Goal: Transaction & Acquisition: Purchase product/service

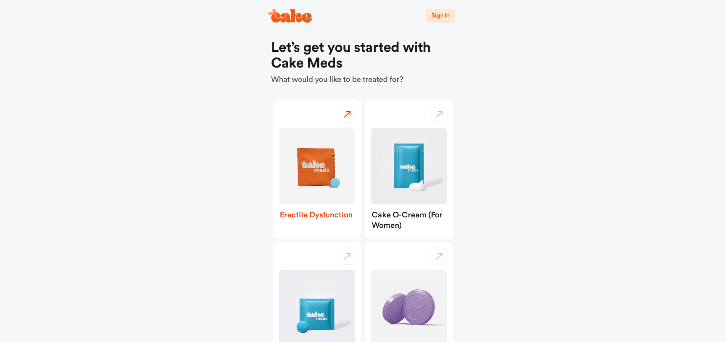
click at [305, 174] on img "button" at bounding box center [317, 166] width 76 height 76
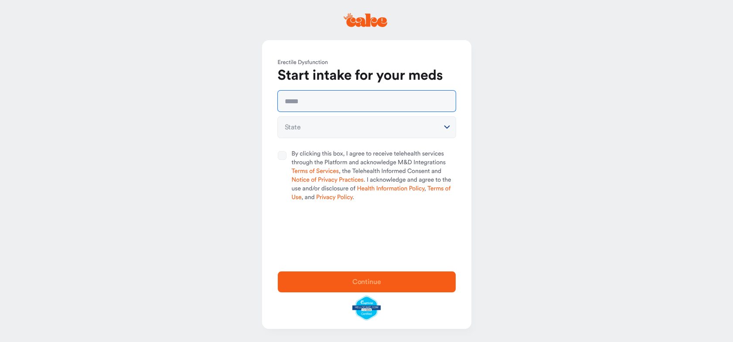
click at [312, 102] on input "text" at bounding box center [367, 101] width 178 height 21
type input "**********"
click at [318, 129] on html "**********" at bounding box center [366, 171] width 733 height 342
click at [445, 126] on html "**********" at bounding box center [366, 171] width 733 height 342
click at [427, 128] on html "**********" at bounding box center [366, 171] width 733 height 342
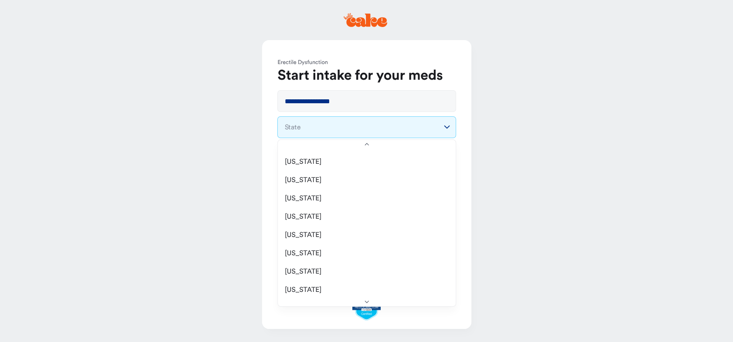
scroll to position [219, 0]
select select "**"
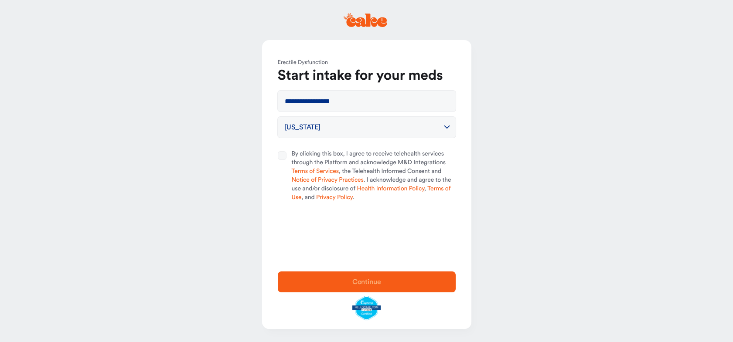
click at [281, 156] on button "By clicking this box, I agree to receive telehealth services through the Platfo…" at bounding box center [282, 155] width 9 height 9
click at [354, 281] on span "Continue" at bounding box center [366, 282] width 29 height 7
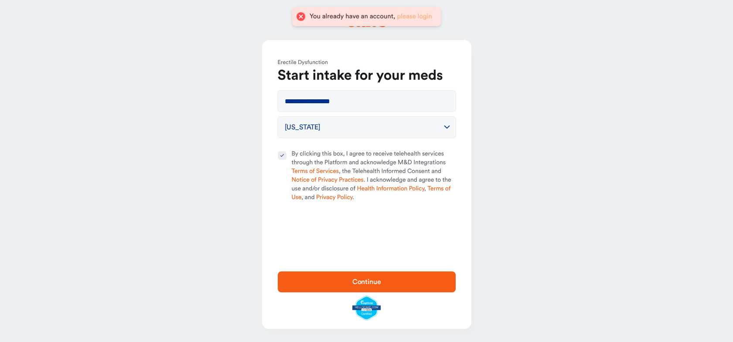
click at [409, 15] on link "please login" at bounding box center [414, 16] width 35 height 7
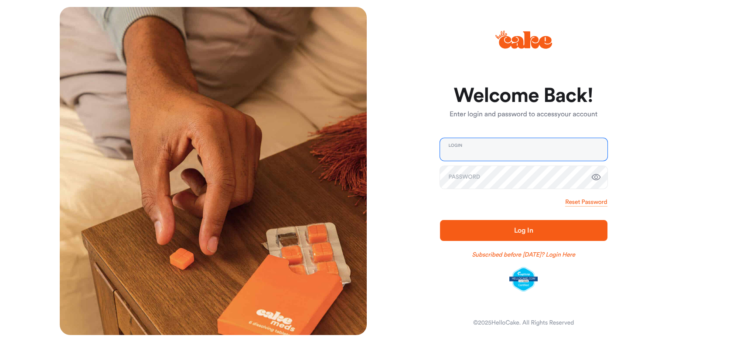
click at [532, 154] on input "email" at bounding box center [523, 149] width 167 height 23
click at [522, 232] on span "Log In" at bounding box center [523, 230] width 19 height 7
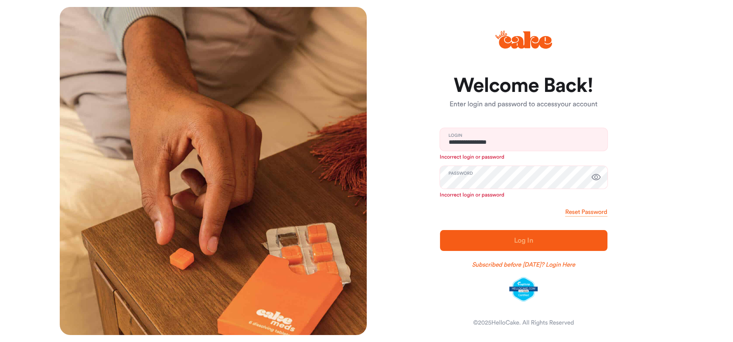
click at [595, 177] on icon "button" at bounding box center [596, 177] width 10 height 10
click at [537, 150] on input "**********" at bounding box center [523, 139] width 167 height 23
click at [628, 144] on div "**********" at bounding box center [520, 171] width 307 height 328
click at [527, 141] on input "**********" at bounding box center [523, 139] width 167 height 23
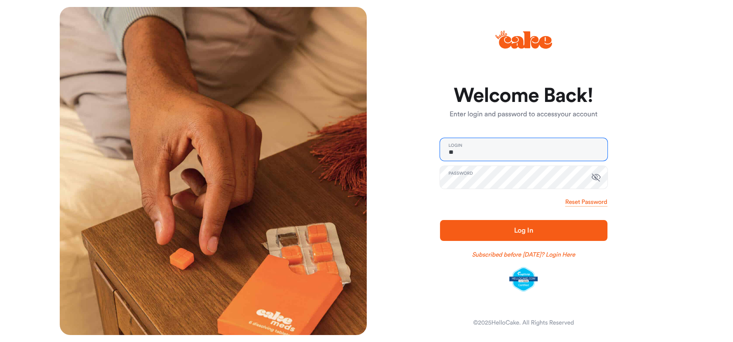
type input "*"
type input "**********"
click at [467, 229] on span "Log In" at bounding box center [524, 230] width 140 height 10
click at [648, 232] on div "**********" at bounding box center [520, 171] width 307 height 328
click at [595, 180] on icon "button" at bounding box center [595, 178] width 9 height 8
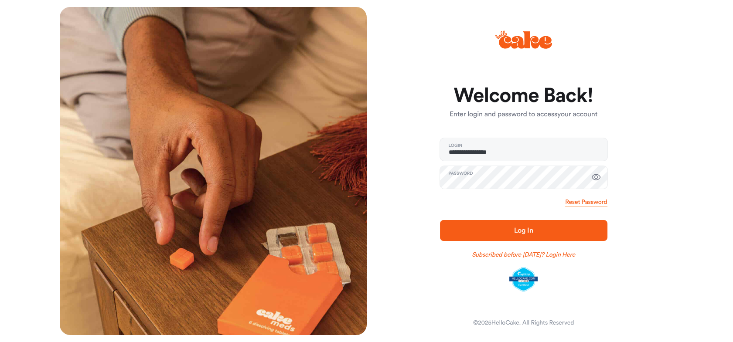
click at [518, 227] on span "Log In" at bounding box center [523, 230] width 19 height 7
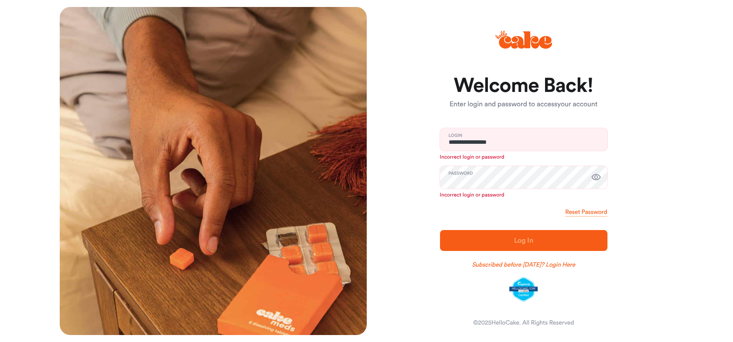
click at [539, 199] on form "**********" at bounding box center [523, 188] width 167 height 226
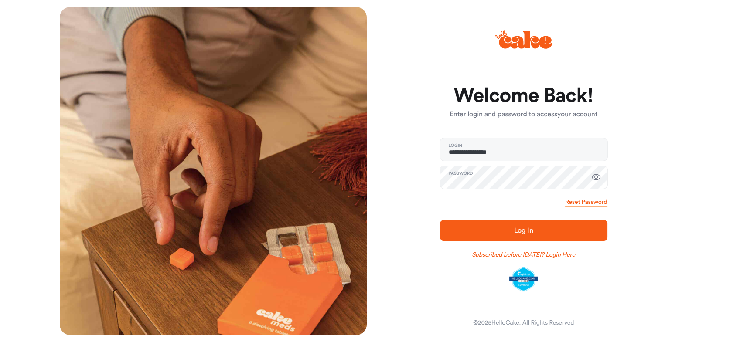
click at [464, 231] on span "Log In" at bounding box center [524, 230] width 140 height 10
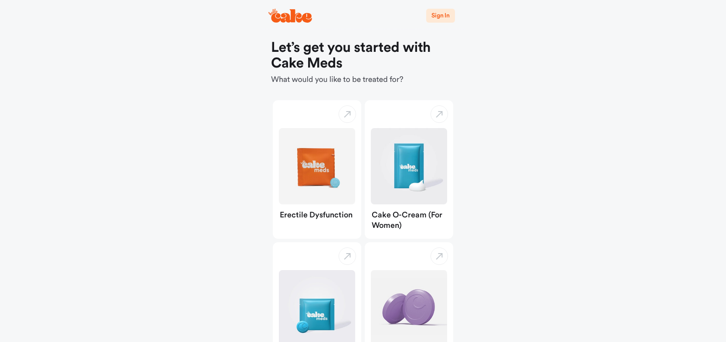
click at [437, 16] on span "Sign In" at bounding box center [441, 16] width 18 height 6
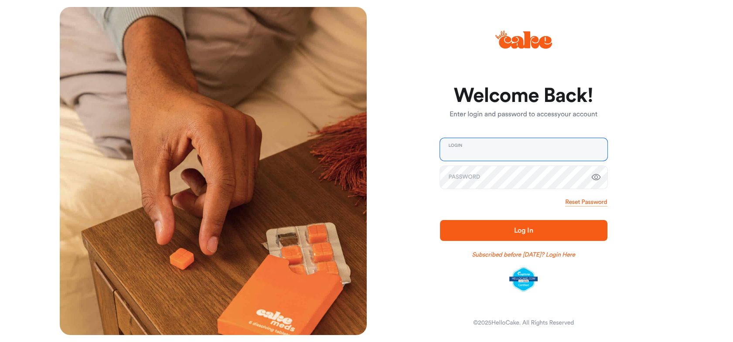
click at [486, 147] on input "email" at bounding box center [523, 149] width 167 height 23
click at [514, 255] on link "Subscribed before Nov 1 2024? Login Here" at bounding box center [523, 255] width 103 height 9
click at [471, 233] on span "Log In" at bounding box center [524, 230] width 140 height 10
type input "**********"
click at [597, 177] on icon "button" at bounding box center [596, 177] width 10 height 10
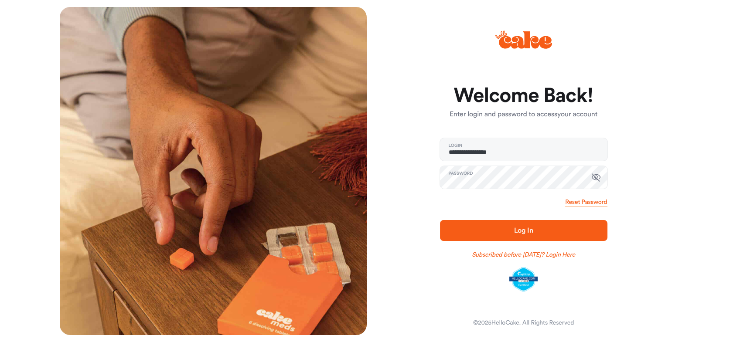
click at [597, 177] on icon "button" at bounding box center [596, 177] width 10 height 10
click at [539, 229] on span "Log In" at bounding box center [524, 230] width 140 height 10
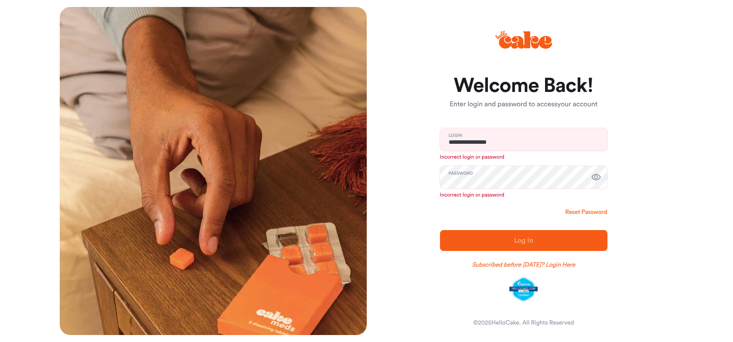
click at [572, 213] on link "Reset Password" at bounding box center [586, 212] width 42 height 9
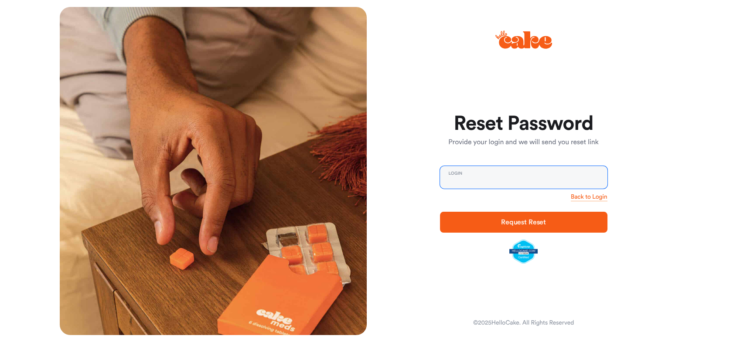
click at [474, 177] on input "email" at bounding box center [523, 177] width 167 height 23
click at [476, 176] on input "email" at bounding box center [523, 177] width 167 height 23
type input "**********"
click at [525, 224] on span "Request Reset" at bounding box center [523, 222] width 45 height 7
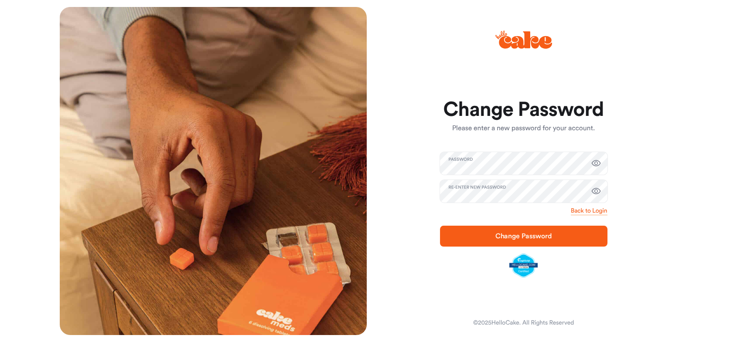
click at [597, 160] on icon "button" at bounding box center [596, 163] width 10 height 10
click at [596, 190] on icon "button" at bounding box center [596, 191] width 10 height 10
drag, startPoint x: 596, startPoint y: 190, endPoint x: 622, endPoint y: 163, distance: 37.3
click at [622, 163] on div "Change Password Please enter a new password for your account. Password Re-enter…" at bounding box center [520, 171] width 307 height 328
click at [595, 162] on icon "button" at bounding box center [596, 163] width 10 height 10
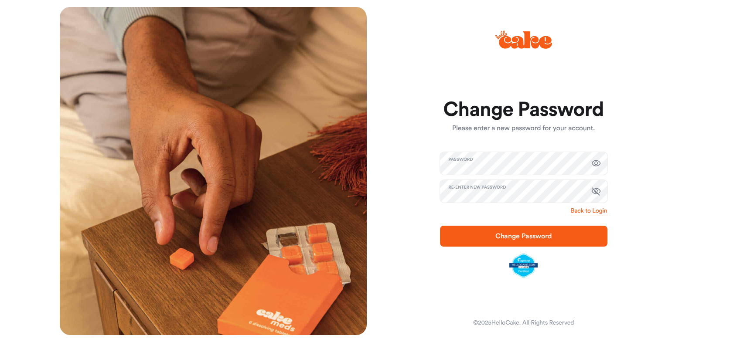
click at [595, 189] on icon "button" at bounding box center [596, 191] width 10 height 10
click at [576, 234] on span "Change Password" at bounding box center [524, 236] width 140 height 10
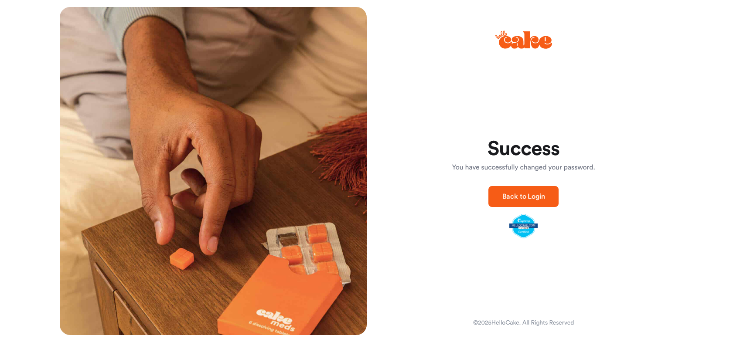
click at [543, 196] on span "Back to Login" at bounding box center [523, 196] width 43 height 7
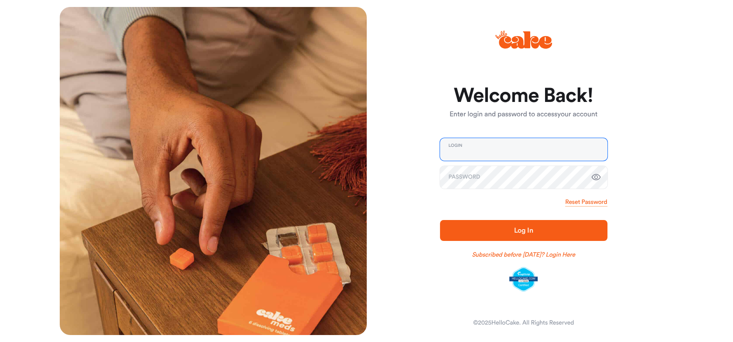
type input "**********"
click at [592, 229] on span "Log In" at bounding box center [524, 230] width 140 height 10
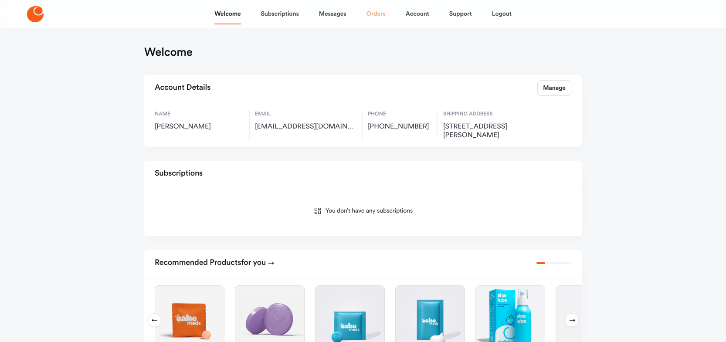
click at [376, 14] on link "Orders" at bounding box center [376, 13] width 19 height 21
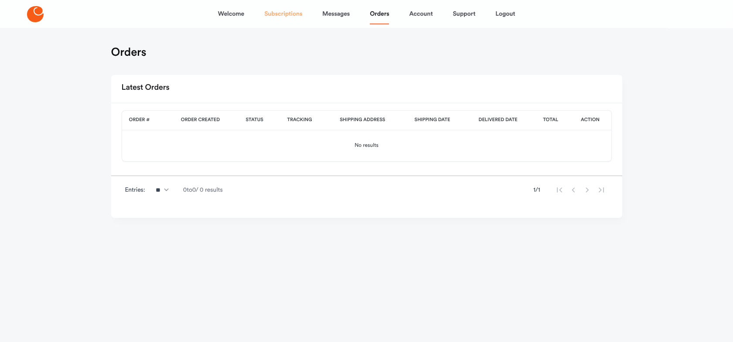
click at [283, 14] on link "Subscriptions" at bounding box center [283, 13] width 38 height 21
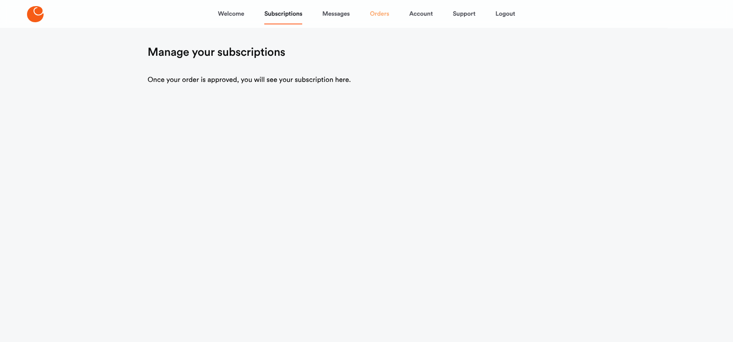
click at [373, 14] on link "Orders" at bounding box center [379, 13] width 19 height 21
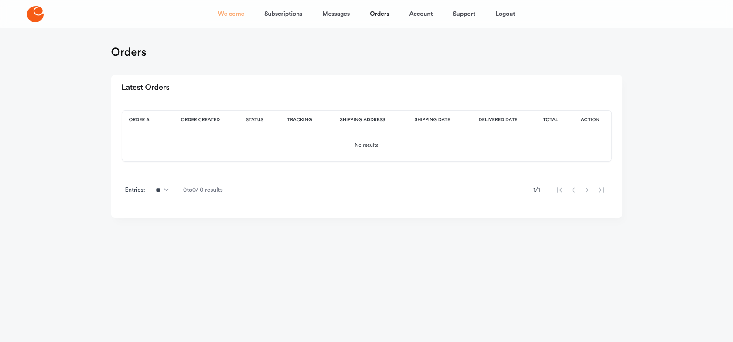
click at [231, 13] on link "Welcome" at bounding box center [231, 13] width 26 height 21
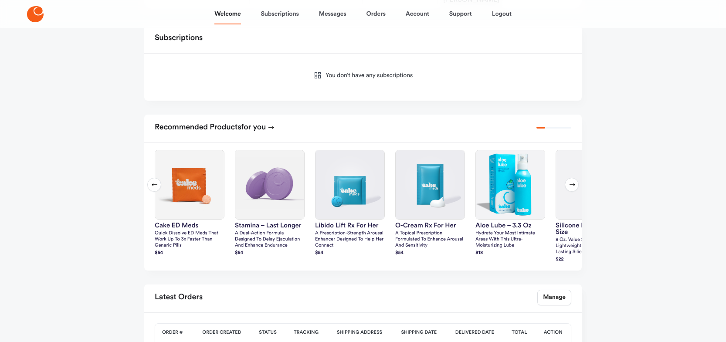
scroll to position [130, 0]
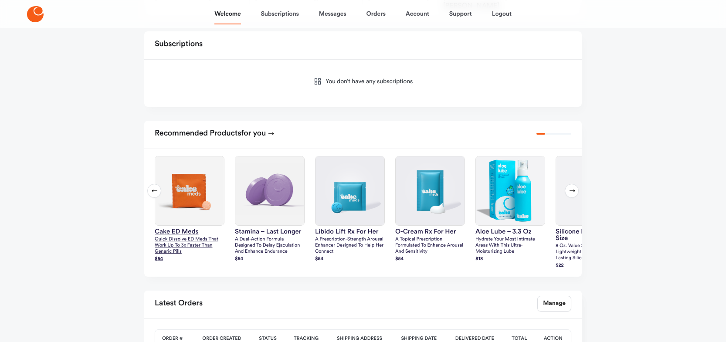
click at [167, 252] on p "Quick dissolve ED Meds that work up to 3x faster than generic pills" at bounding box center [190, 246] width 70 height 18
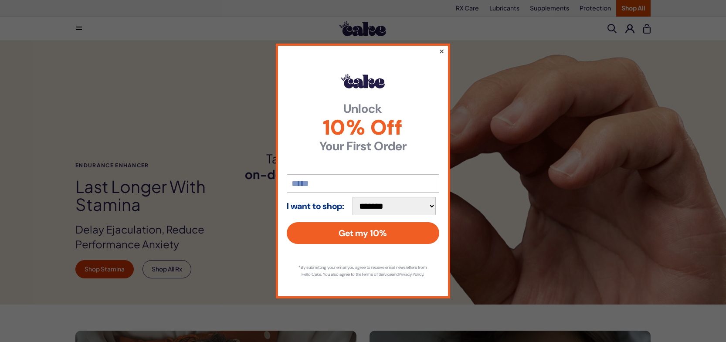
click at [441, 46] on button "×" at bounding box center [442, 51] width 6 height 10
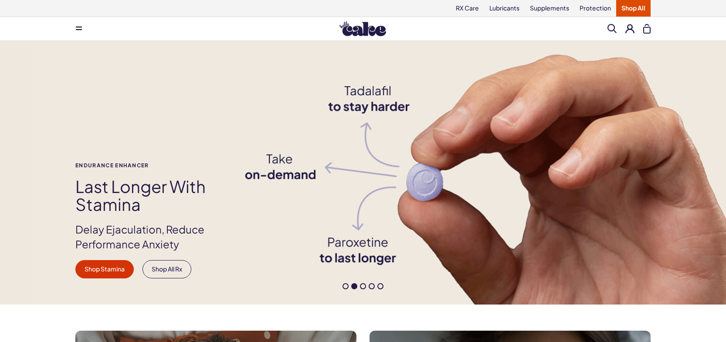
click at [345, 285] on span at bounding box center [346, 286] width 6 height 6
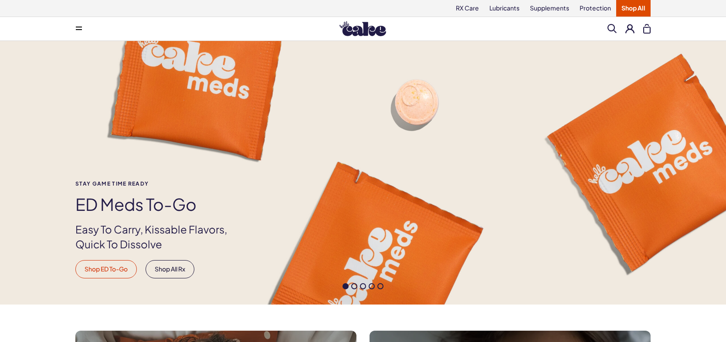
click at [117, 266] on link "Shop ED To-Go" at bounding box center [105, 269] width 61 height 18
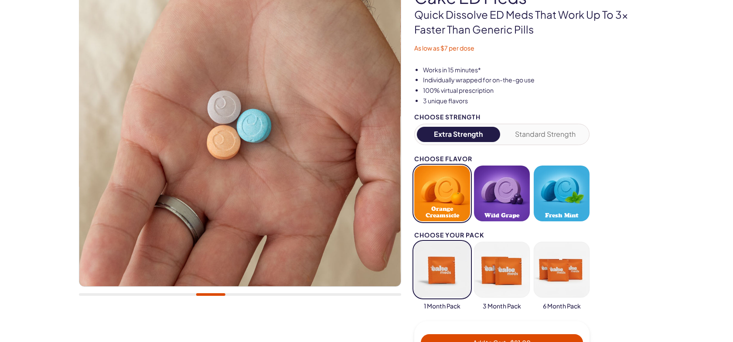
scroll to position [119, 0]
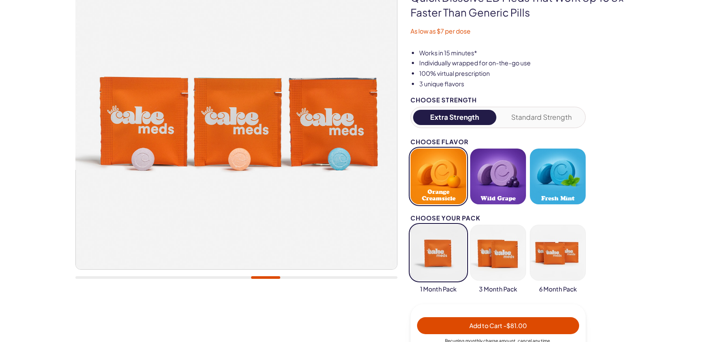
click at [548, 116] on button "Standard Strength" at bounding box center [542, 117] width 83 height 15
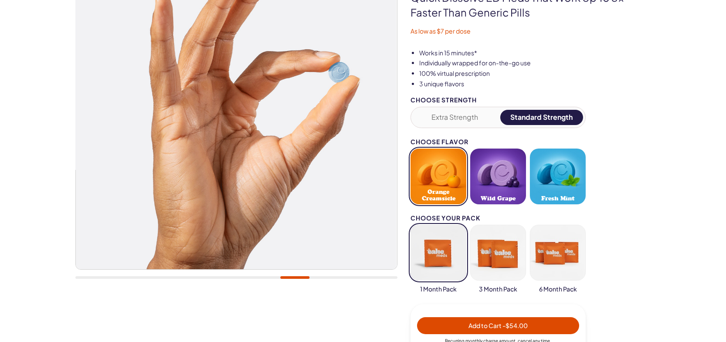
type button "4"
type button "2"
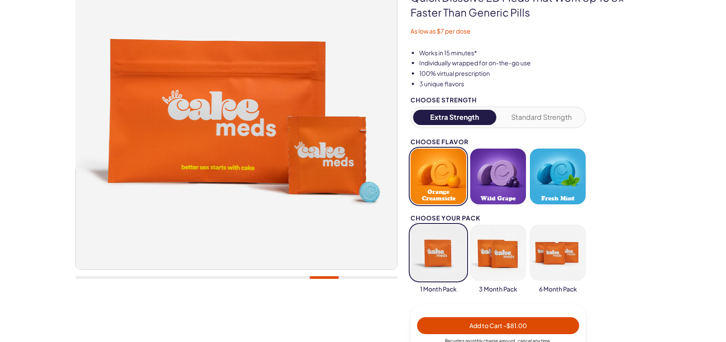
click at [564, 116] on button "Standard Strength" at bounding box center [542, 117] width 83 height 15
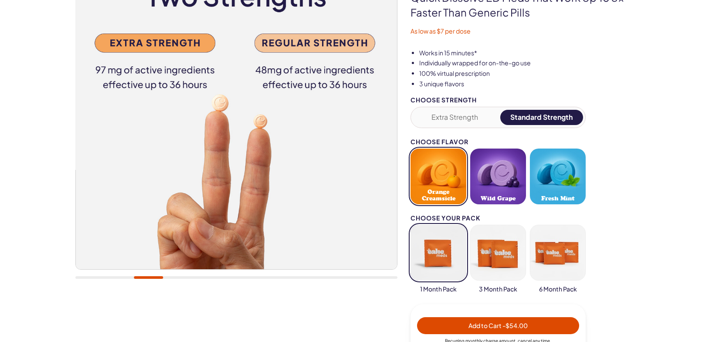
click at [504, 325] on span "- $54.00" at bounding box center [515, 326] width 25 height 8
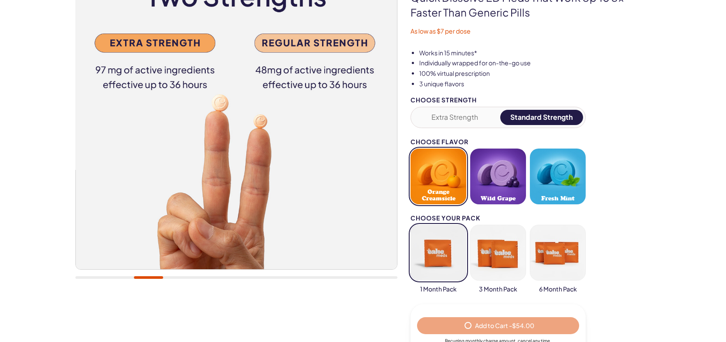
select select "*"
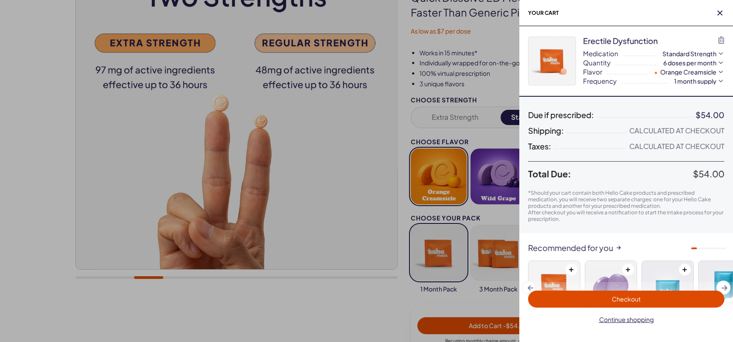
scroll to position [0, 0]
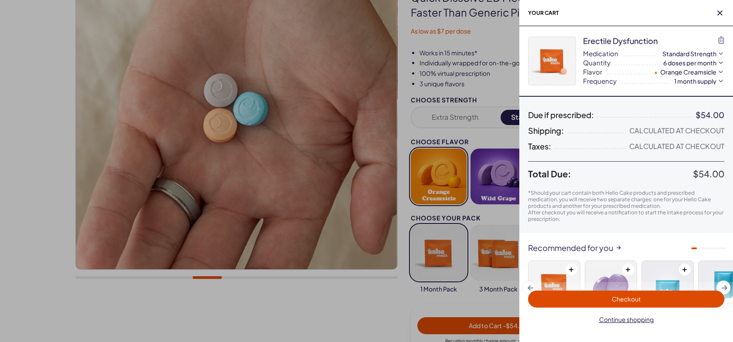
click at [625, 301] on span "Checkout" at bounding box center [626, 299] width 29 height 8
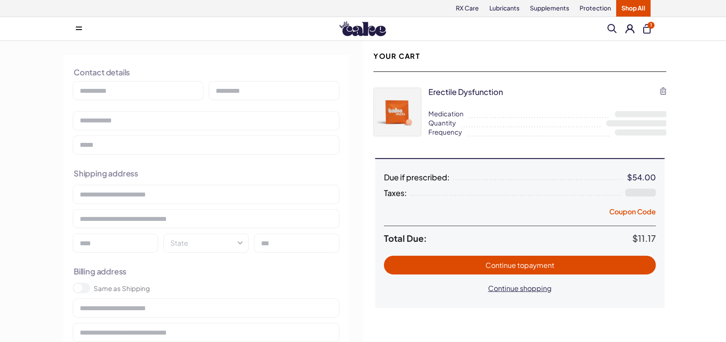
select select "**"
type input "**********"
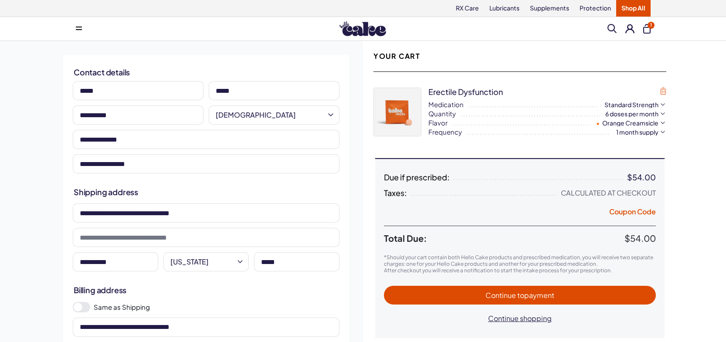
click at [662, 91] on icon "button" at bounding box center [664, 91] width 6 height 7
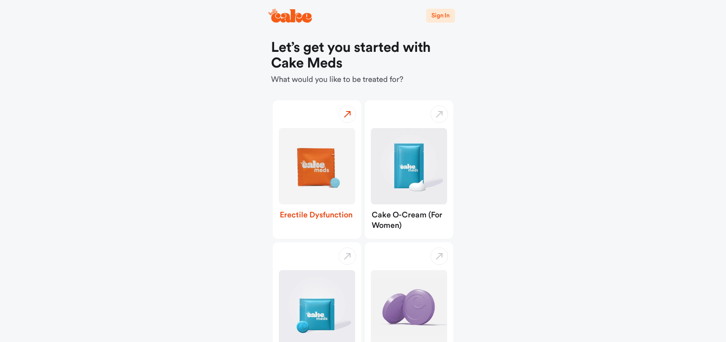
click at [336, 162] on img "button" at bounding box center [317, 166] width 76 height 76
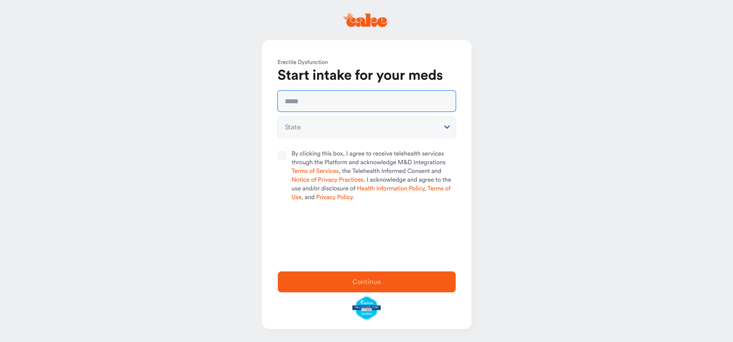
click at [310, 103] on input "text" at bounding box center [367, 101] width 178 height 21
type input "**********"
click at [350, 128] on html "**********" at bounding box center [366, 171] width 733 height 342
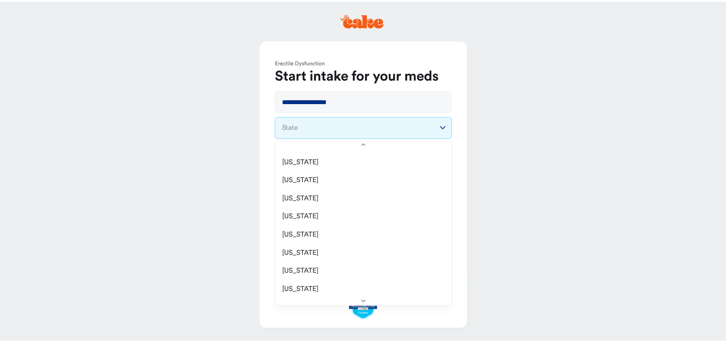
scroll to position [237, 0]
select select "**"
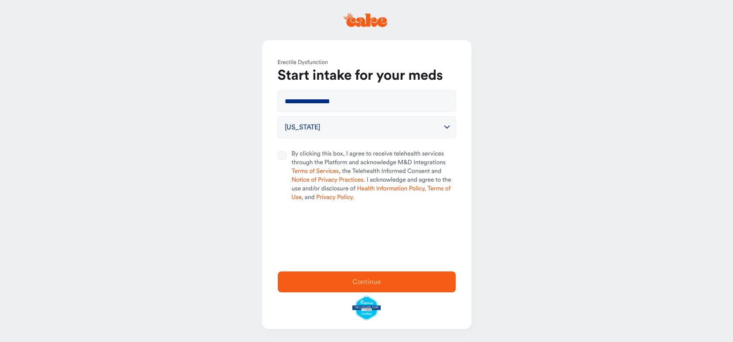
click at [283, 153] on button "By clicking this box, I agree to receive telehealth services through the Platfo…" at bounding box center [282, 155] width 9 height 9
click at [349, 281] on span "Continue" at bounding box center [367, 282] width 150 height 10
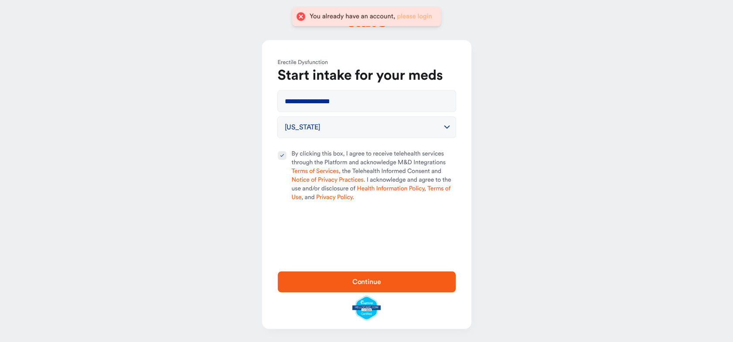
click at [408, 16] on link "please login" at bounding box center [414, 16] width 35 height 7
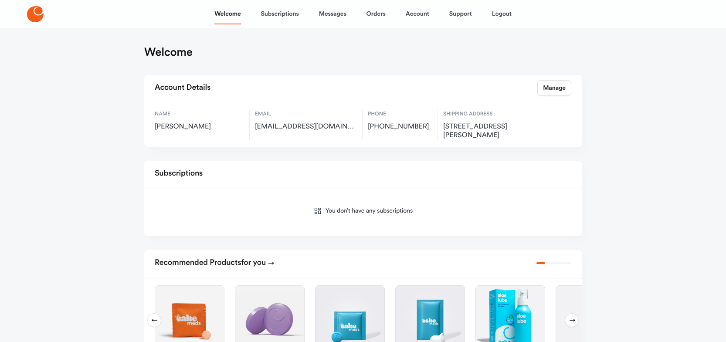
click at [337, 222] on div "You don’t have any subscriptions" at bounding box center [363, 212] width 417 height 33
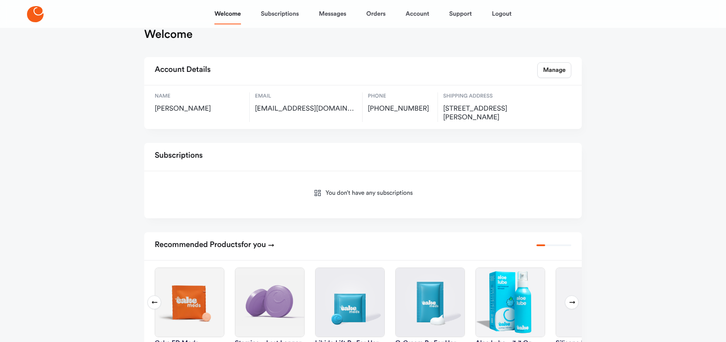
scroll to position [17, 0]
click at [549, 70] on link "Manage" at bounding box center [555, 71] width 34 height 16
select select "**"
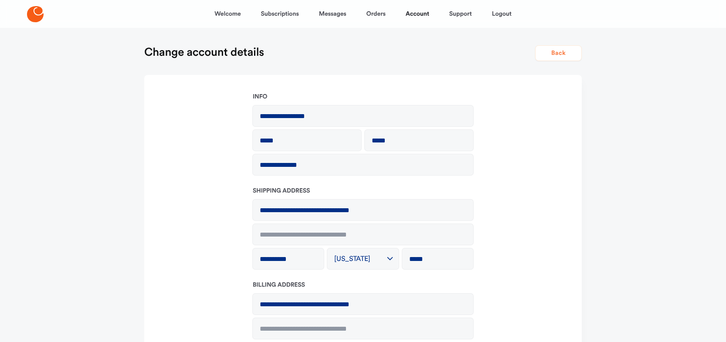
click at [569, 51] on button "Back" at bounding box center [558, 53] width 47 height 16
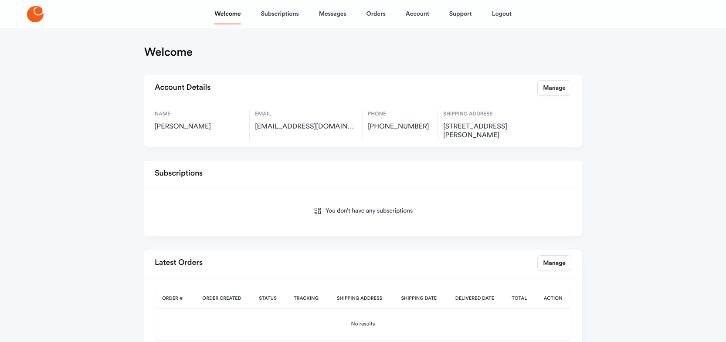
scroll to position [17, 0]
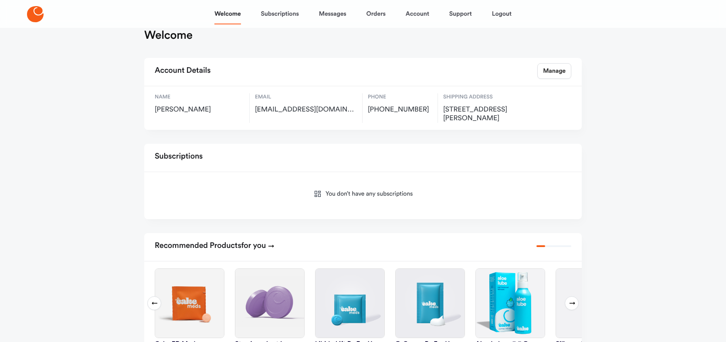
click at [182, 308] on img at bounding box center [189, 303] width 69 height 69
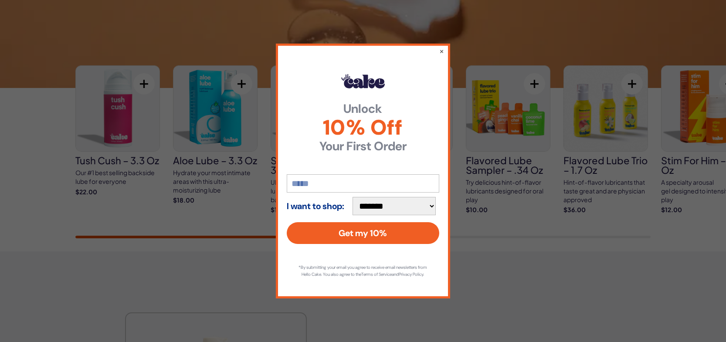
scroll to position [1438, 0]
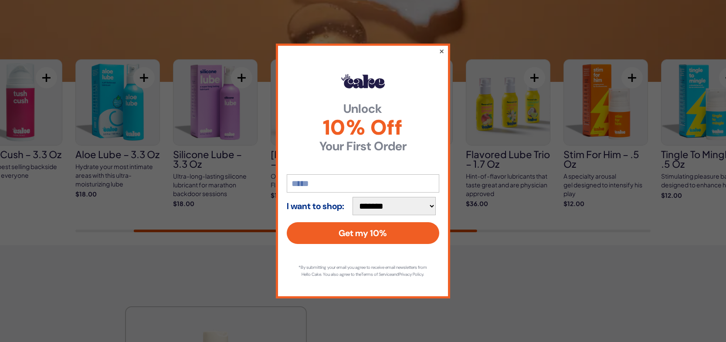
click at [442, 47] on button "×" at bounding box center [442, 51] width 6 height 10
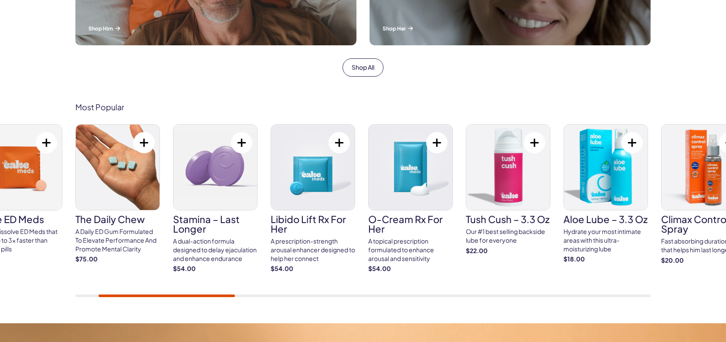
scroll to position [440, 0]
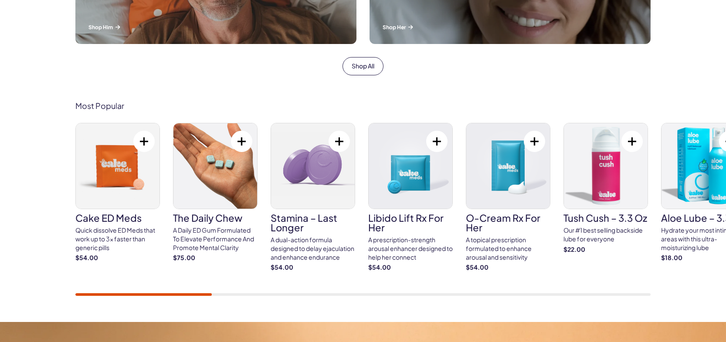
click at [150, 289] on div "Cake ED Meds Quick dissolve ED Meds that work up to 3x faster than generic pill…" at bounding box center [363, 209] width 576 height 173
click at [112, 234] on div "Quick dissolve ED Meds that work up to 3x faster than generic pills" at bounding box center [117, 239] width 85 height 26
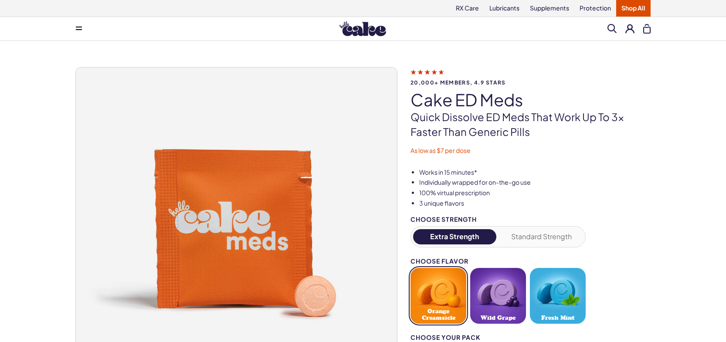
click at [546, 235] on button "Standard Strength" at bounding box center [542, 236] width 83 height 15
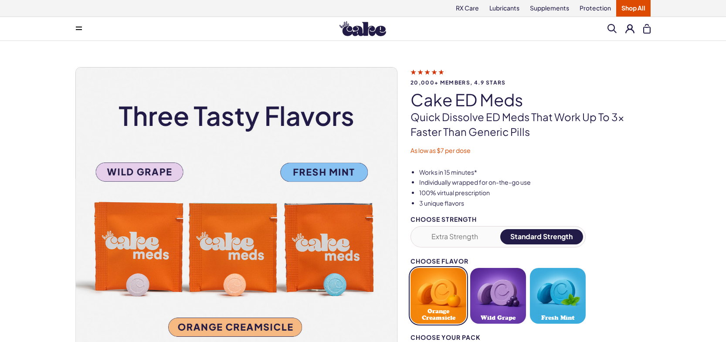
type button "4"
type button "2"
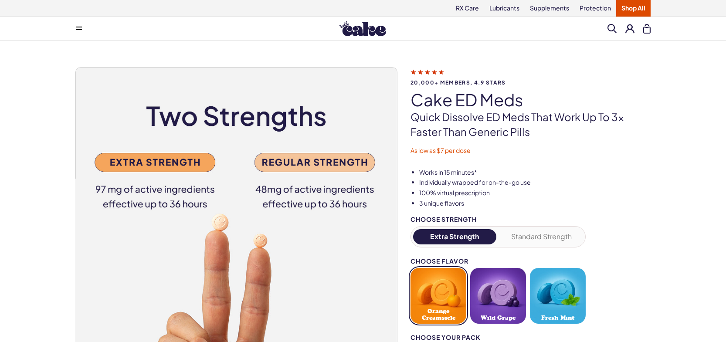
click at [568, 237] on button "Standard Strength" at bounding box center [542, 236] width 83 height 15
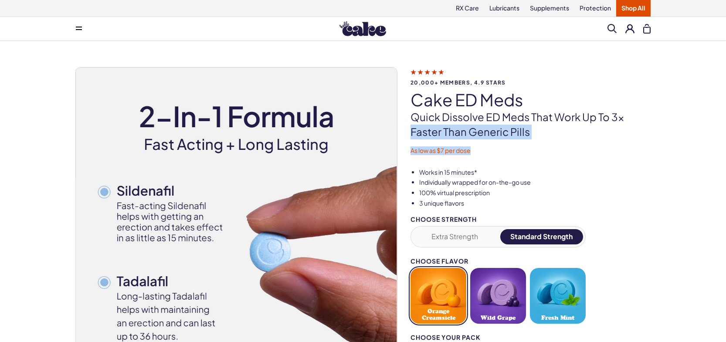
drag, startPoint x: 702, startPoint y: 140, endPoint x: 698, endPoint y: 121, distance: 19.5
click at [698, 121] on div "20,000+ members, 4.9 stars Cake ED Meds Quick dissolve ED Meds that work up to …" at bounding box center [363, 284] width 726 height 487
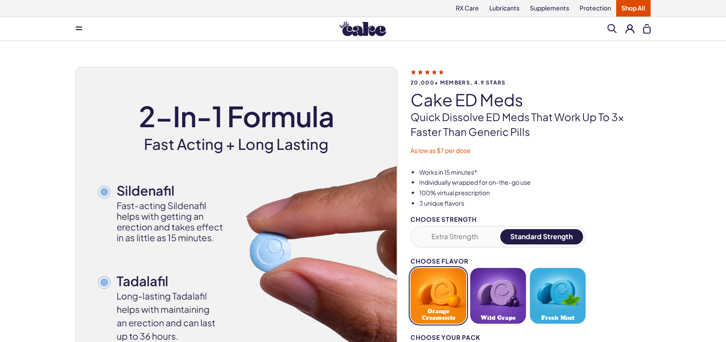
click at [692, 195] on div "20,000+ members, 4.9 stars Cake ED Meds Quick dissolve ED Meds that work up to …" at bounding box center [363, 284] width 726 height 487
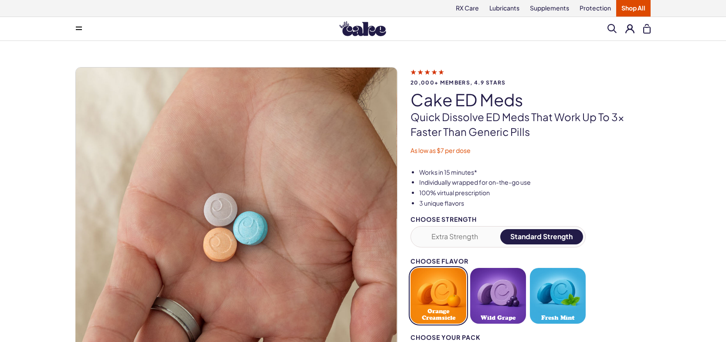
drag, startPoint x: 690, startPoint y: 240, endPoint x: 696, endPoint y: 240, distance: 5.2
click at [696, 240] on div "20,000+ members, 4.9 stars Cake ED Meds Quick dissolve ED Meds that work up to …" at bounding box center [363, 284] width 726 height 487
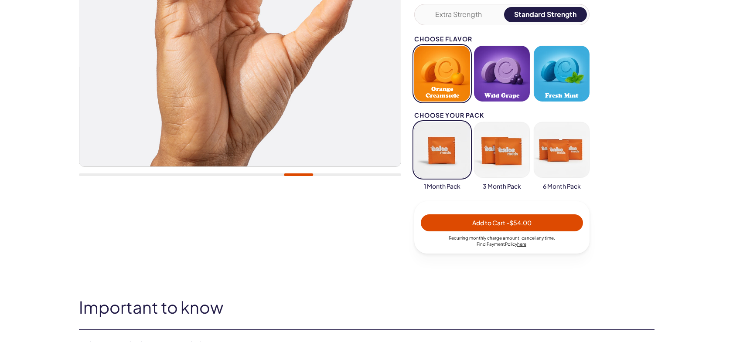
scroll to position [239, 0]
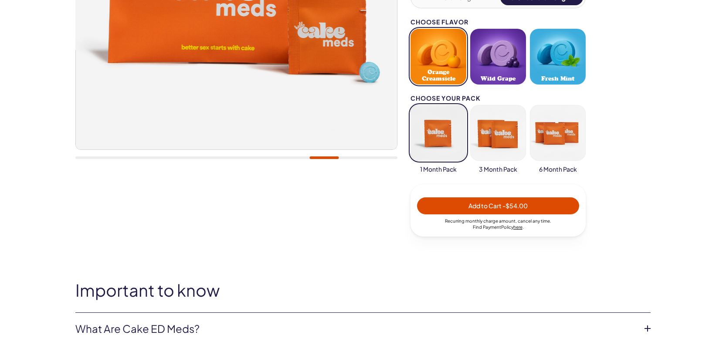
click at [559, 205] on span "Add to Cart - $54.00" at bounding box center [499, 206] width 152 height 10
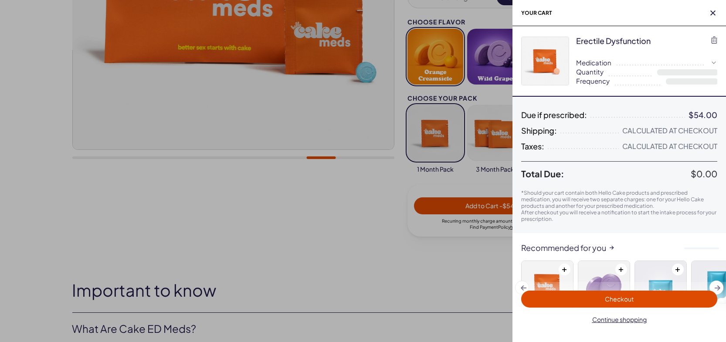
select select "*"
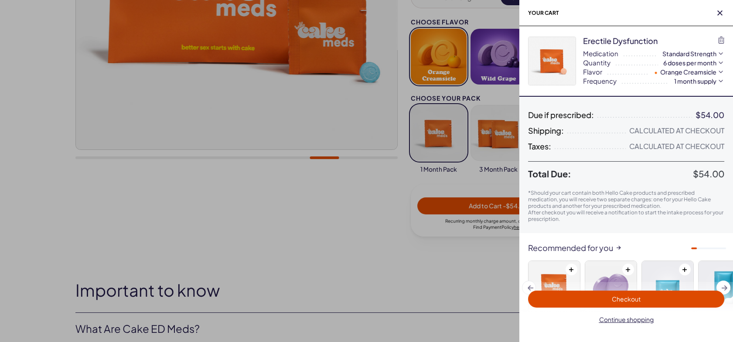
scroll to position [0, 0]
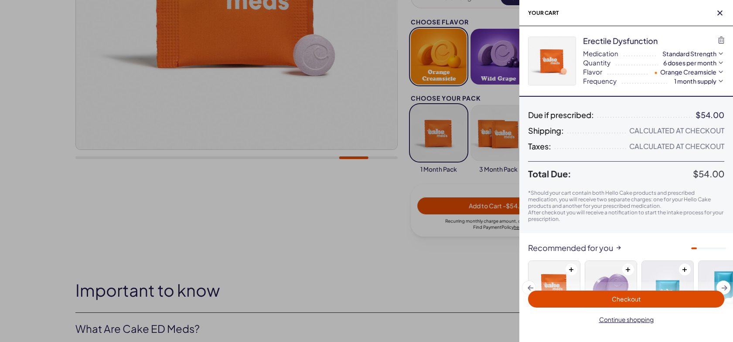
click at [573, 299] on span "Checkout" at bounding box center [626, 299] width 186 height 10
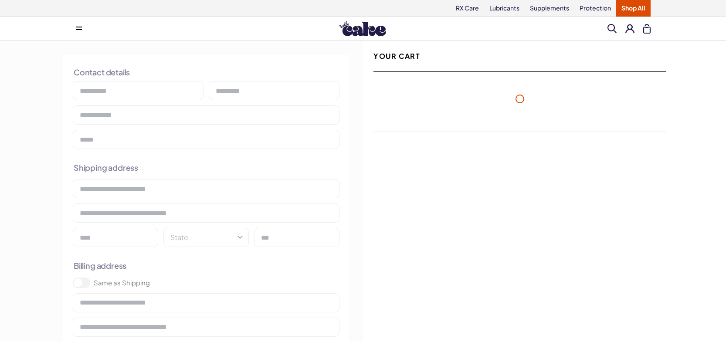
select select "**"
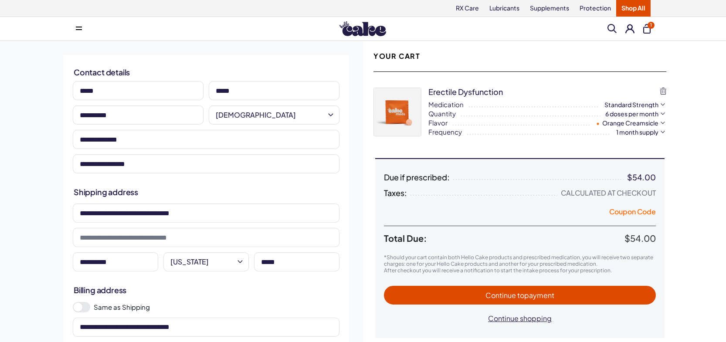
click at [622, 210] on button "Coupon Code" at bounding box center [633, 213] width 47 height 12
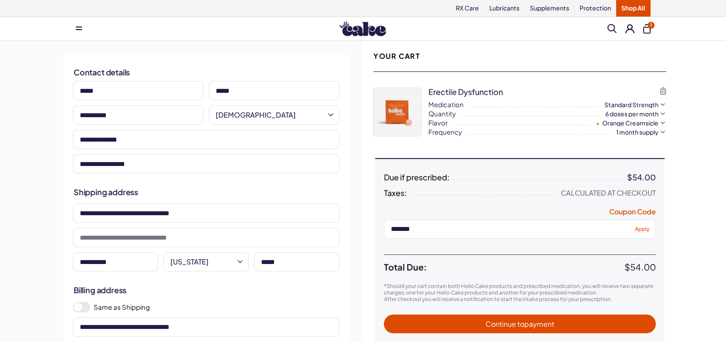
type input "*******"
click at [640, 229] on span "Apply" at bounding box center [642, 229] width 15 height 7
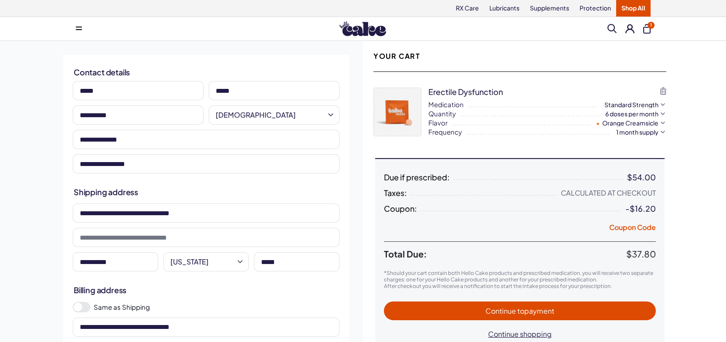
click at [550, 307] on span "to payment" at bounding box center [536, 311] width 37 height 9
select select "*"
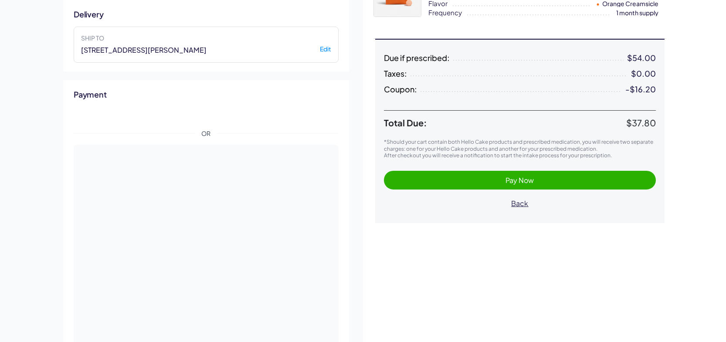
scroll to position [302, 0]
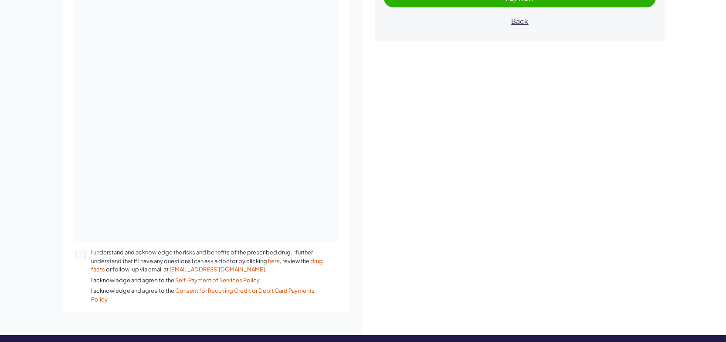
click at [79, 253] on button "I understand and acknowledge the risks and benefits of the prescribed drug. I f…" at bounding box center [80, 255] width 10 height 10
type button "on"
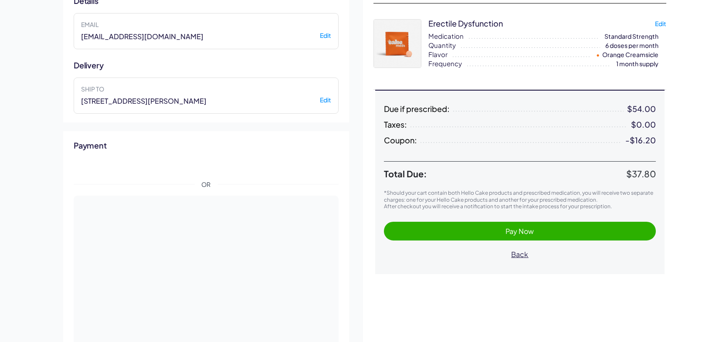
scroll to position [102, 0]
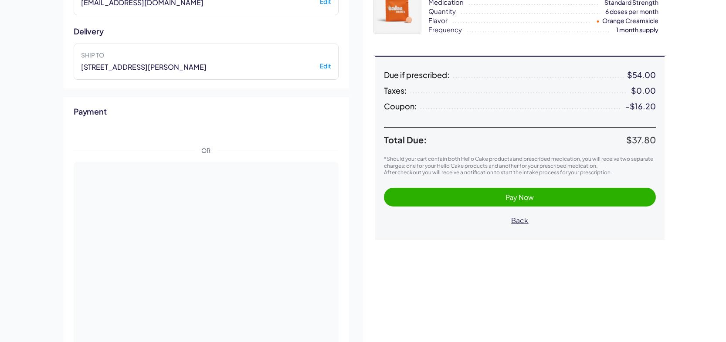
click at [450, 198] on span "Pay Now" at bounding box center [520, 197] width 255 height 10
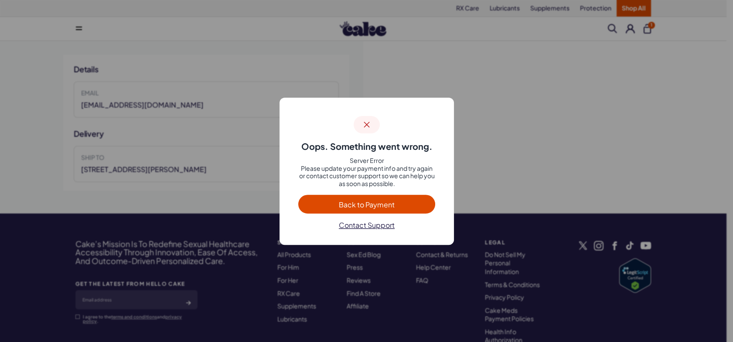
click at [398, 204] on span "Back to Payment" at bounding box center [366, 204] width 119 height 10
select select "*"
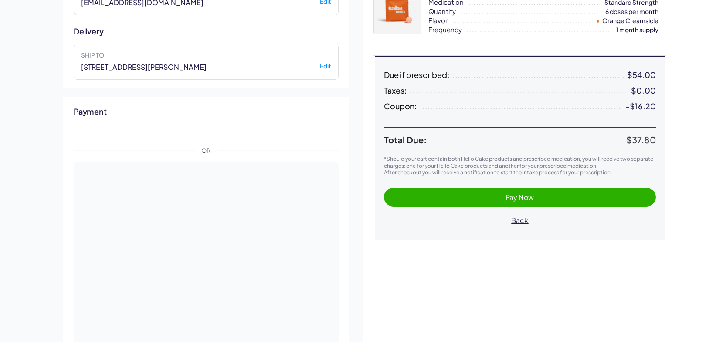
scroll to position [119, 0]
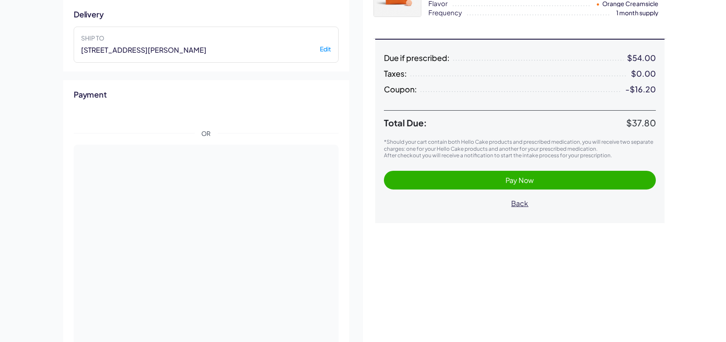
click at [358, 274] on div "Details Email kbhewus@gmail.com Edit Delivery Ship to 3910 Martin Luther King J…" at bounding box center [206, 183] width 314 height 523
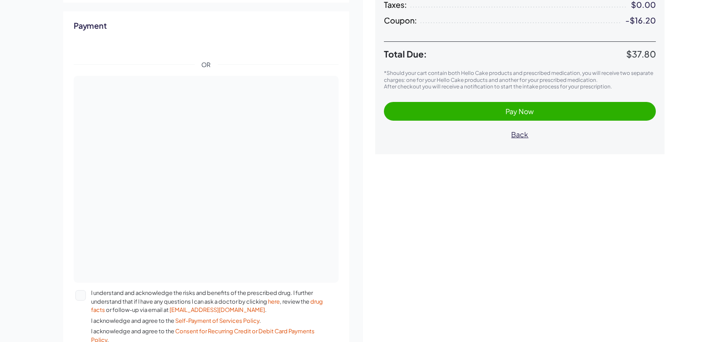
scroll to position [205, 0]
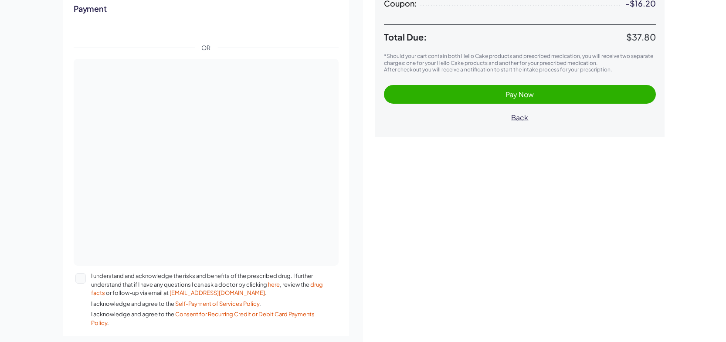
click at [80, 278] on button "I understand and acknowledge the risks and benefits of the prescribed drug. I f…" at bounding box center [80, 278] width 10 height 10
click at [450, 95] on span "Pay Now" at bounding box center [520, 94] width 255 height 10
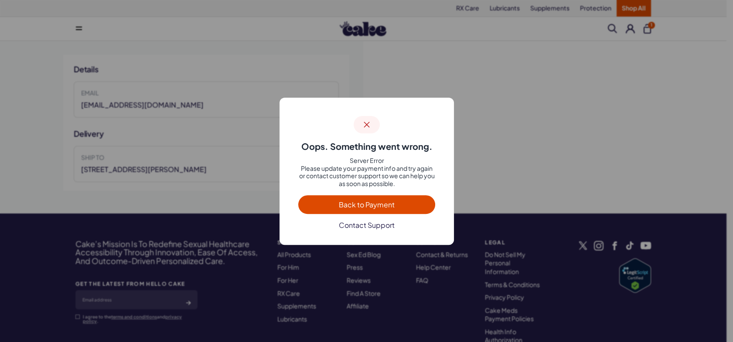
click at [358, 224] on span "Contact Support" at bounding box center [367, 224] width 56 height 9
click at [365, 122] on icon at bounding box center [367, 124] width 10 height 11
click at [382, 204] on span "Back to Payment" at bounding box center [367, 204] width 56 height 9
select select "*"
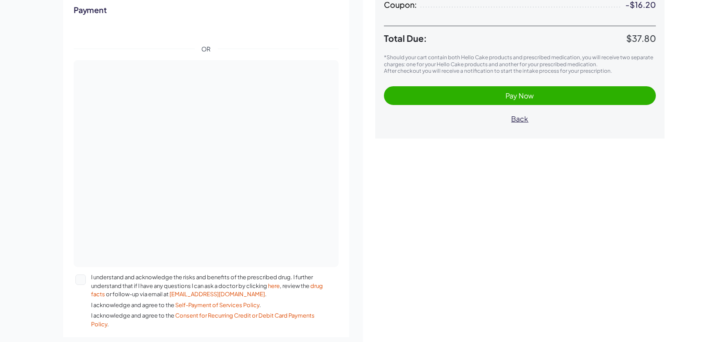
scroll to position [205, 0]
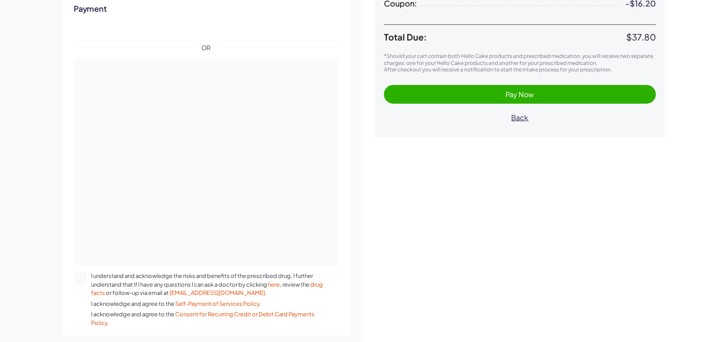
click at [356, 202] on div "Details Email kbhewus@gmail.com Edit Delivery Ship to 3910 Martin Luther King J…" at bounding box center [206, 97] width 314 height 523
click at [450, 94] on span "Pay Now" at bounding box center [520, 94] width 255 height 10
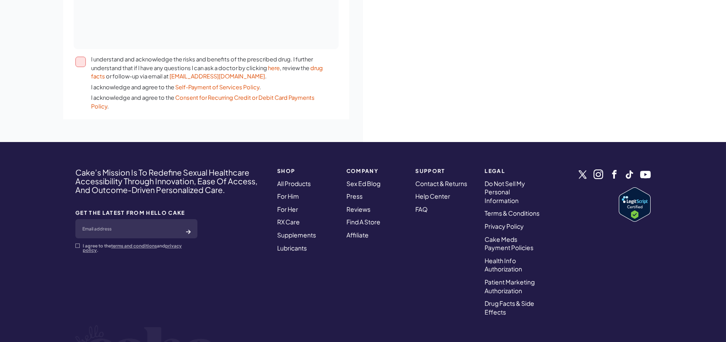
scroll to position [447, 0]
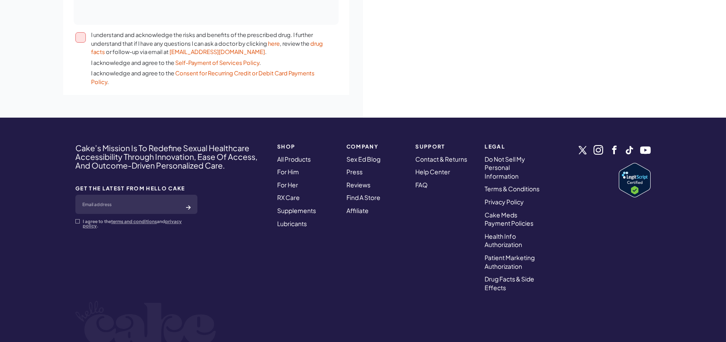
click at [80, 36] on button "I understand and acknowledge the risks and benefits of the prescribed drug. I f…" at bounding box center [80, 37] width 10 height 10
type button "on"
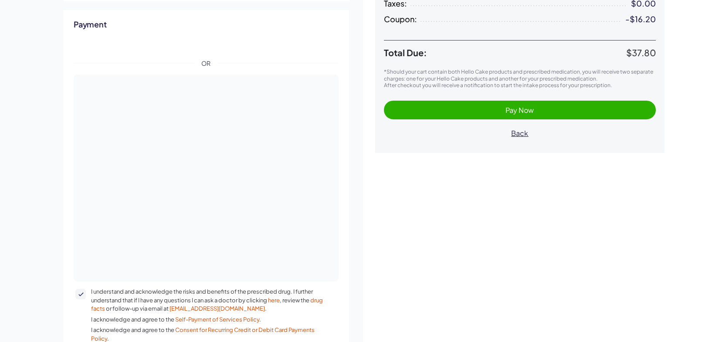
scroll to position [173, 0]
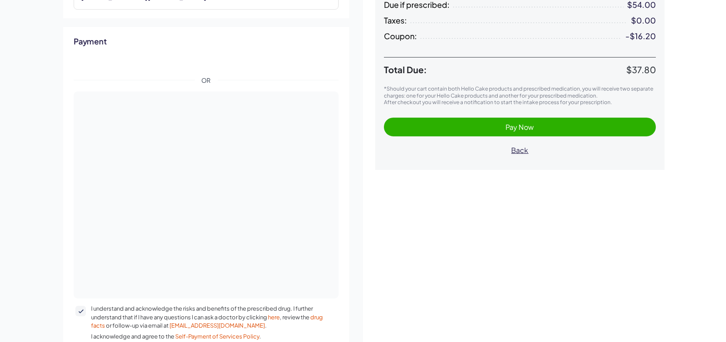
click at [427, 123] on span "Pay Now" at bounding box center [520, 127] width 255 height 10
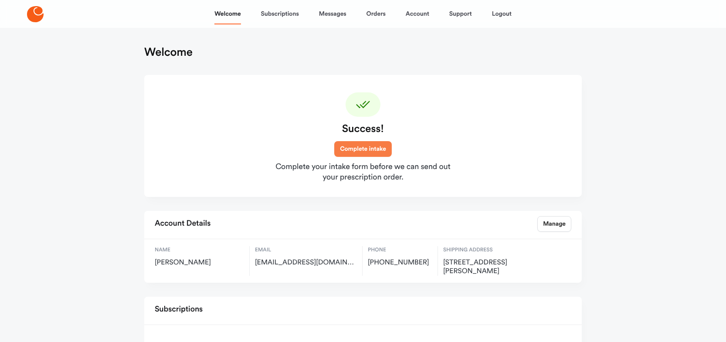
click at [344, 147] on link "Complete intake" at bounding box center [363, 149] width 58 height 16
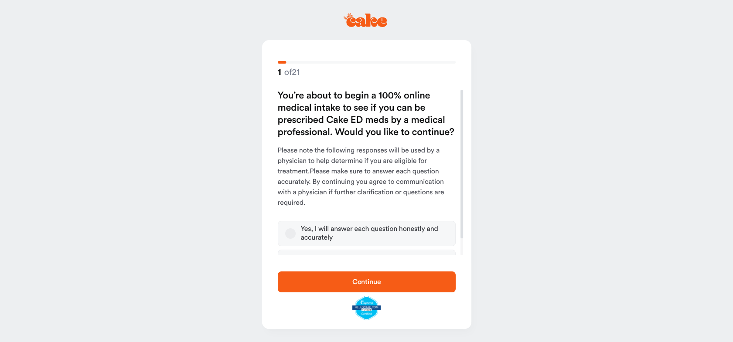
click at [290, 230] on button "Yes, I will answer each question honestly and accurately" at bounding box center [290, 233] width 10 height 10
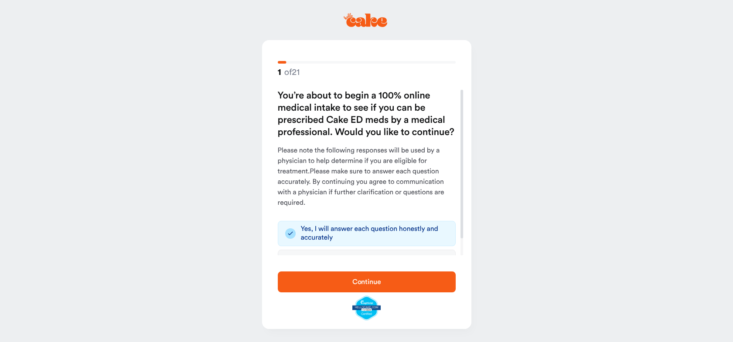
click at [360, 283] on span "Continue" at bounding box center [366, 282] width 29 height 7
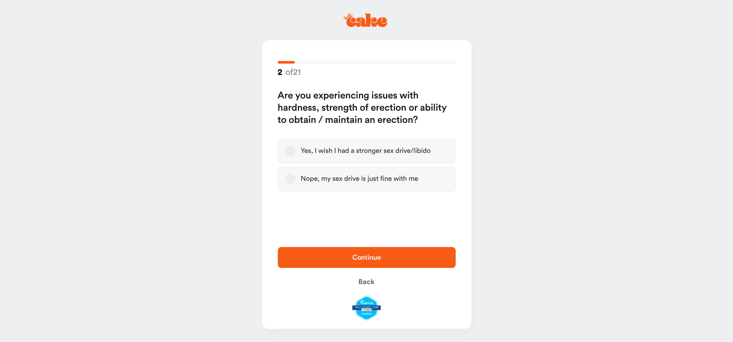
click at [291, 150] on button "Yes, I wish I had a stronger sex drive/libido" at bounding box center [290, 151] width 10 height 10
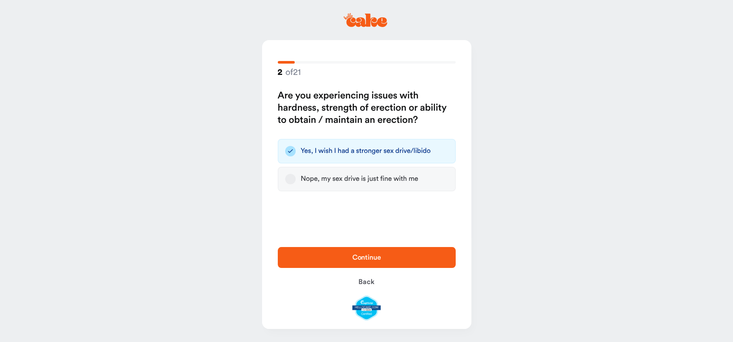
click at [369, 257] on span "Continue" at bounding box center [366, 257] width 29 height 7
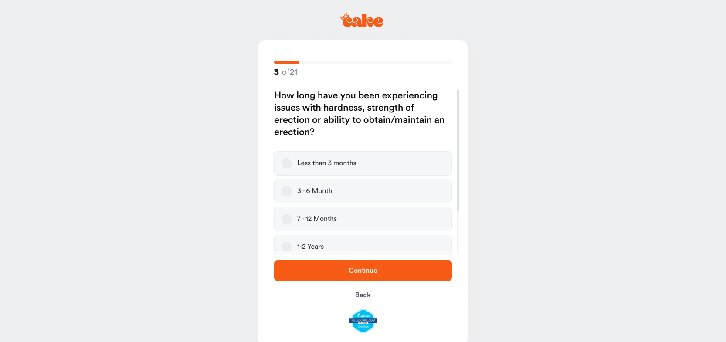
click at [287, 218] on button "7 - 12 Months" at bounding box center [287, 219] width 10 height 10
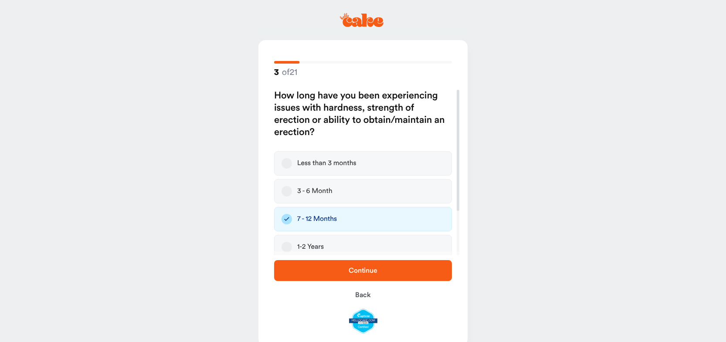
click at [358, 275] on span "Continue" at bounding box center [363, 271] width 150 height 10
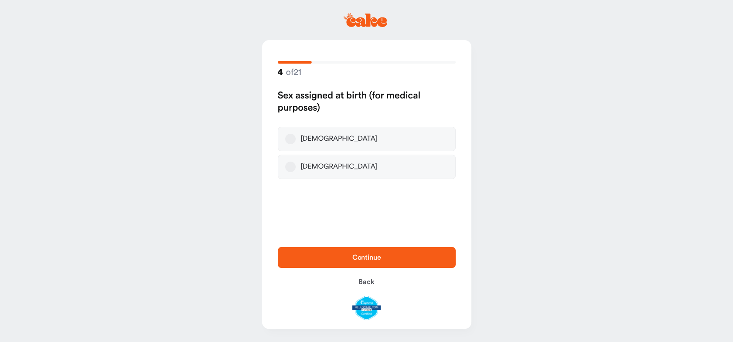
click at [288, 138] on button "Male" at bounding box center [290, 139] width 10 height 10
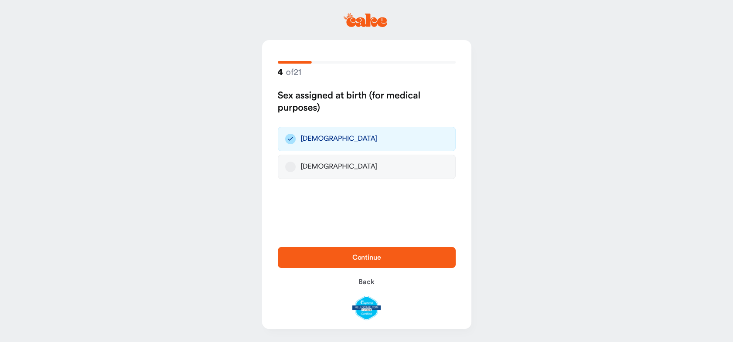
click at [376, 259] on span "Continue" at bounding box center [366, 257] width 29 height 7
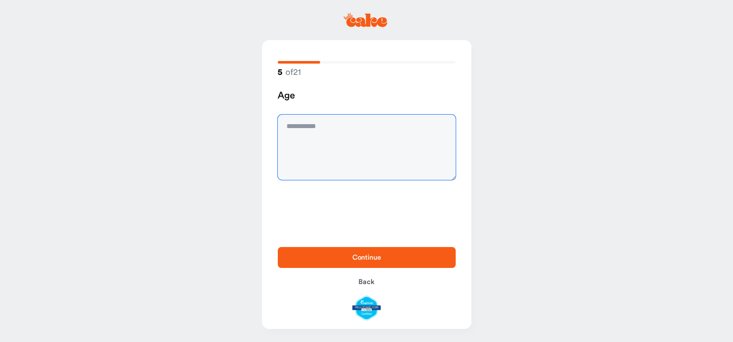
click at [305, 135] on textarea at bounding box center [367, 147] width 178 height 65
type textarea "**"
click at [365, 256] on span "Continue" at bounding box center [366, 257] width 29 height 7
click at [295, 157] on textarea at bounding box center [367, 147] width 178 height 65
type textarea "*******"
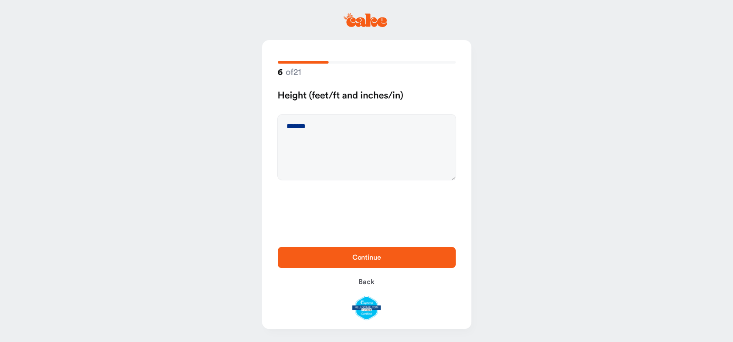
click at [337, 253] on span "Continue" at bounding box center [367, 257] width 150 height 10
click at [297, 133] on textarea at bounding box center [367, 147] width 178 height 65
type textarea "***"
click at [349, 258] on span "Continue" at bounding box center [367, 257] width 150 height 10
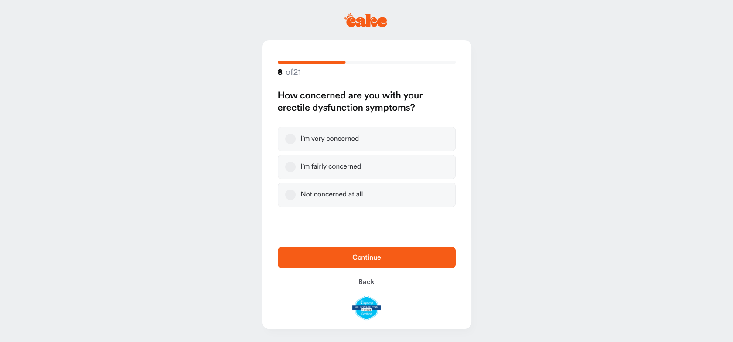
click at [290, 135] on button "I’m very concerned" at bounding box center [290, 139] width 10 height 10
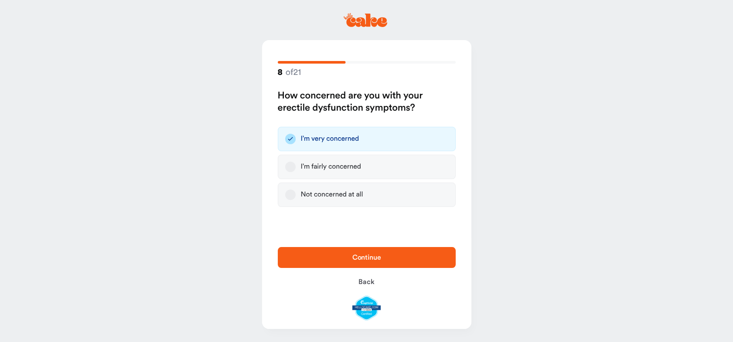
click at [358, 257] on span "Continue" at bounding box center [366, 257] width 29 height 7
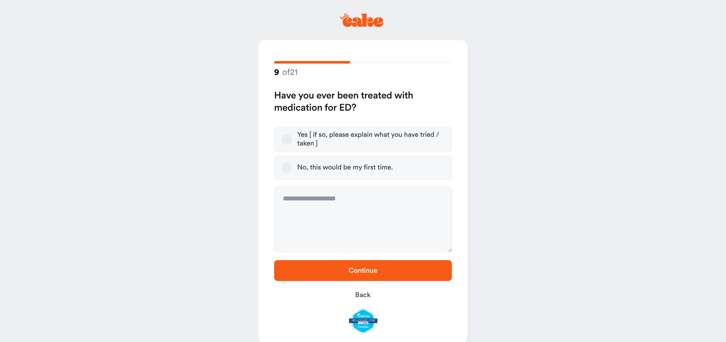
click at [285, 138] on button "Yes [ if so, please explain what you have tried / taken ]" at bounding box center [287, 139] width 10 height 10
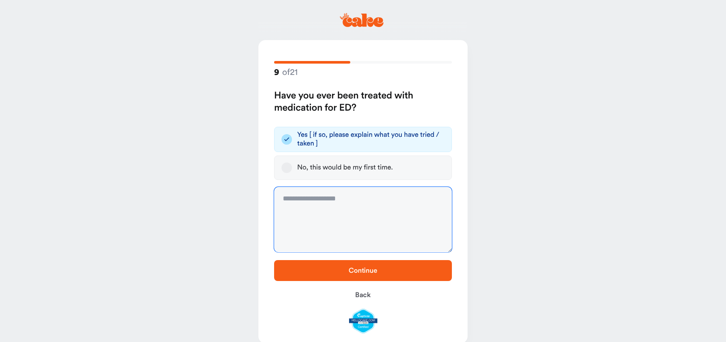
click at [284, 208] on textarea at bounding box center [363, 219] width 178 height 65
type textarea "**********"
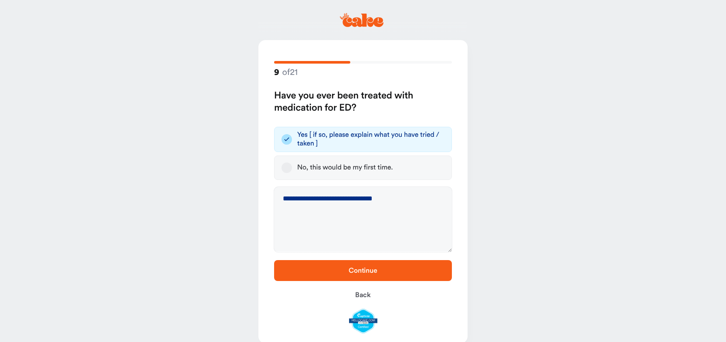
click at [298, 273] on span "Continue" at bounding box center [363, 271] width 150 height 10
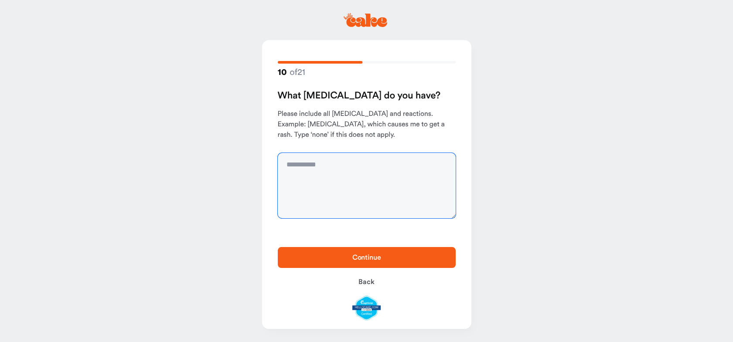
click at [310, 180] on textarea at bounding box center [367, 185] width 178 height 65
type textarea "****"
click at [320, 257] on span "Continue" at bounding box center [367, 257] width 150 height 10
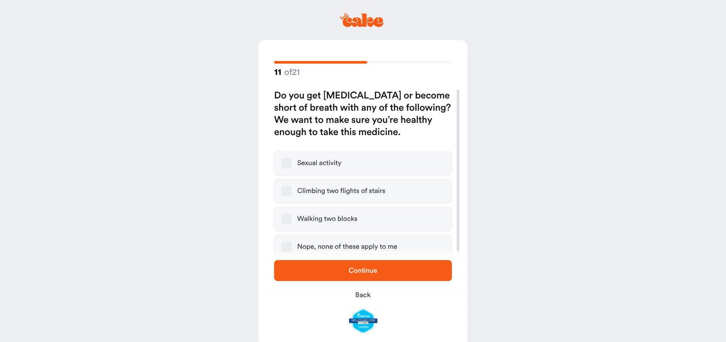
click at [287, 245] on button "Nope, none of these apply to me" at bounding box center [287, 247] width 10 height 10
click at [343, 267] on span "Continue" at bounding box center [363, 271] width 150 height 10
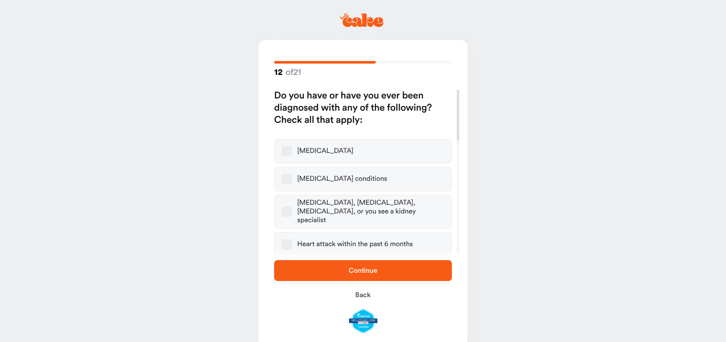
click at [341, 269] on span "Continue" at bounding box center [363, 271] width 150 height 10
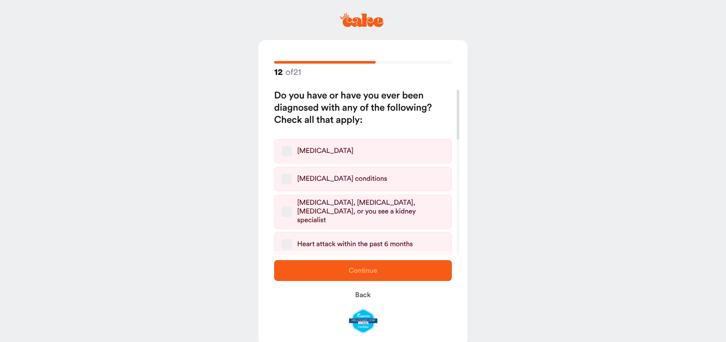
click at [214, 256] on main "12 of 21 Do you have or have you ever been diagnosed with any of the following?…" at bounding box center [363, 179] width 726 height 359
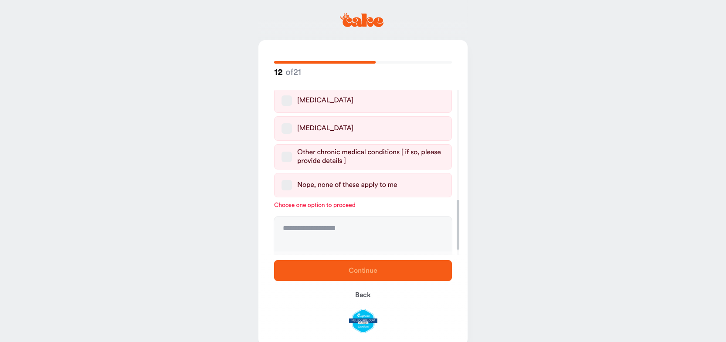
scroll to position [368, 0]
drag, startPoint x: 458, startPoint y: 126, endPoint x: 459, endPoint y: 236, distance: 110.3
click at [459, 236] on div at bounding box center [458, 225] width 3 height 50
click at [288, 181] on button "Nope, none of these apply to me" at bounding box center [287, 186] width 10 height 10
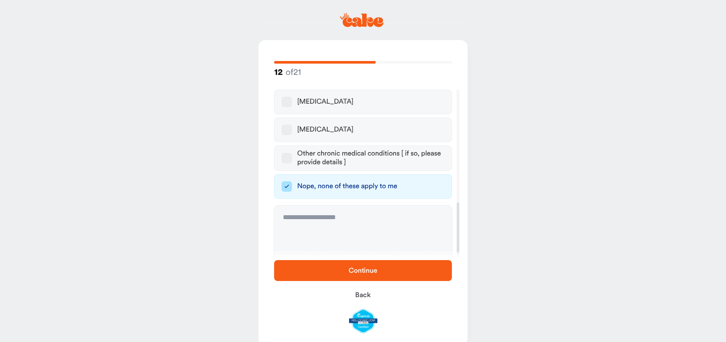
click at [356, 269] on span "Continue" at bounding box center [363, 270] width 29 height 7
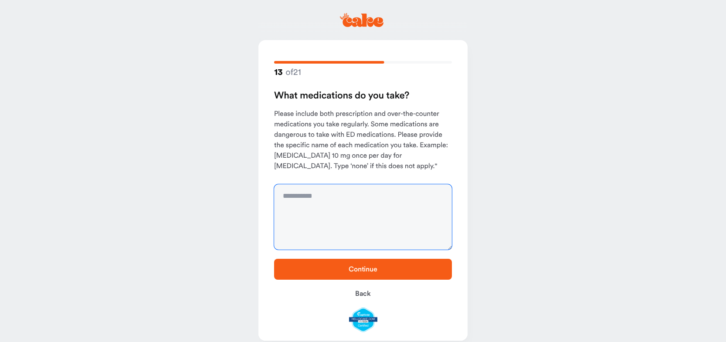
click at [309, 215] on textarea at bounding box center [363, 216] width 178 height 65
type textarea "****"
click at [345, 268] on span "Continue" at bounding box center [363, 269] width 150 height 10
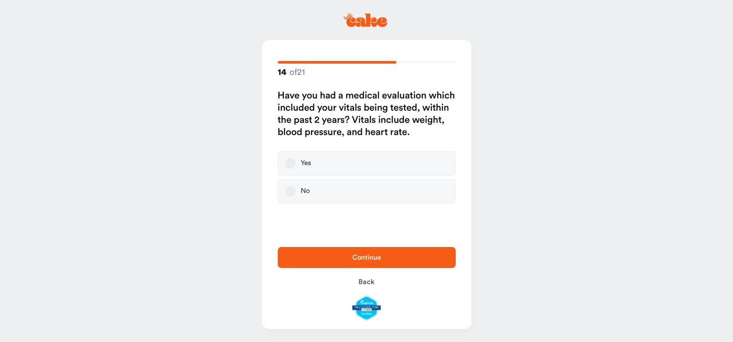
click at [286, 162] on button "Yes" at bounding box center [290, 163] width 10 height 10
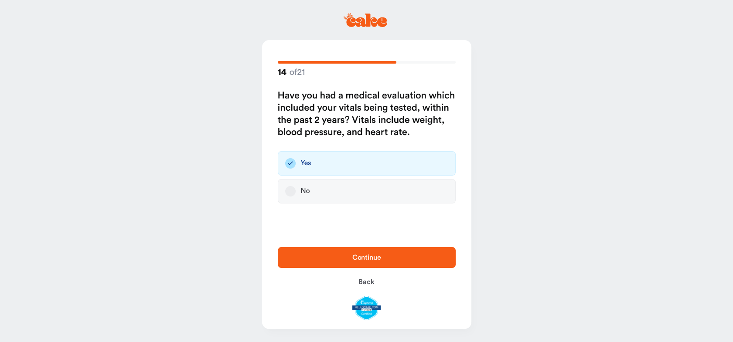
click at [347, 259] on span "Continue" at bounding box center [367, 257] width 150 height 10
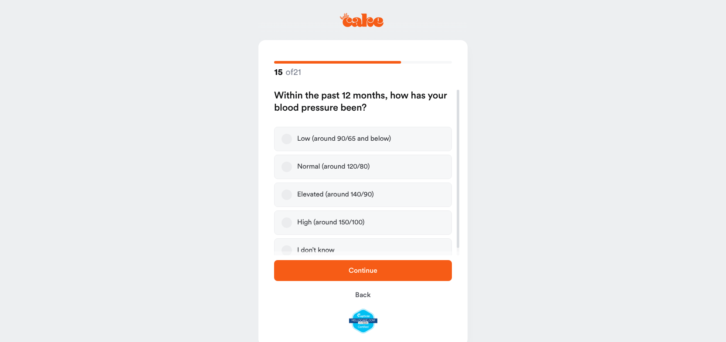
click at [285, 168] on button "Normal (around 120/80)" at bounding box center [287, 167] width 10 height 10
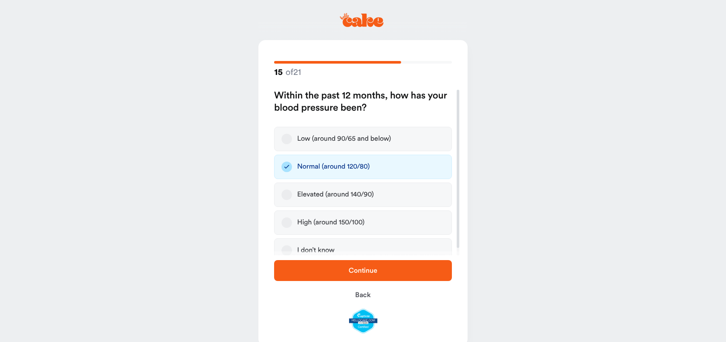
click at [322, 274] on span "Continue" at bounding box center [363, 271] width 150 height 10
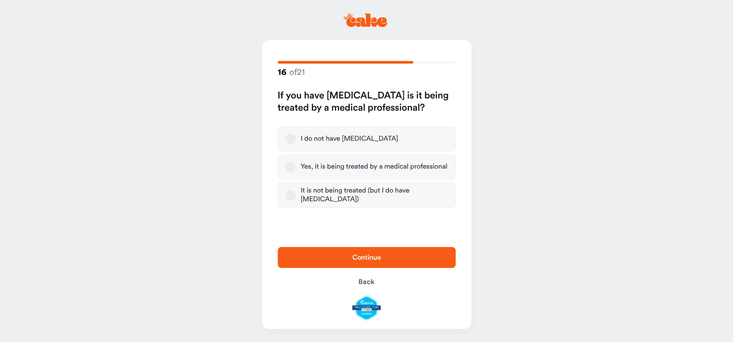
click at [290, 138] on button "I do not have high blood pressure" at bounding box center [290, 139] width 10 height 10
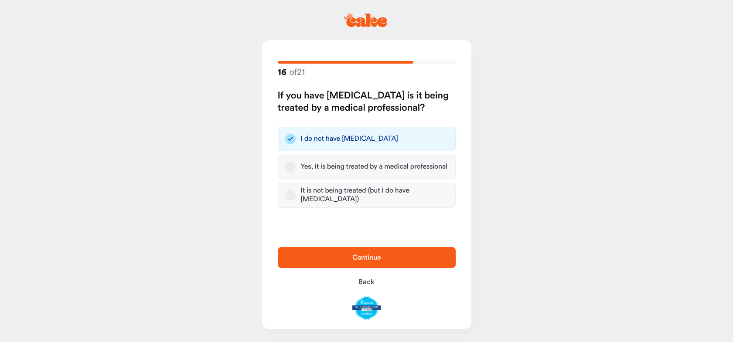
click at [324, 256] on span "Continue" at bounding box center [367, 257] width 150 height 10
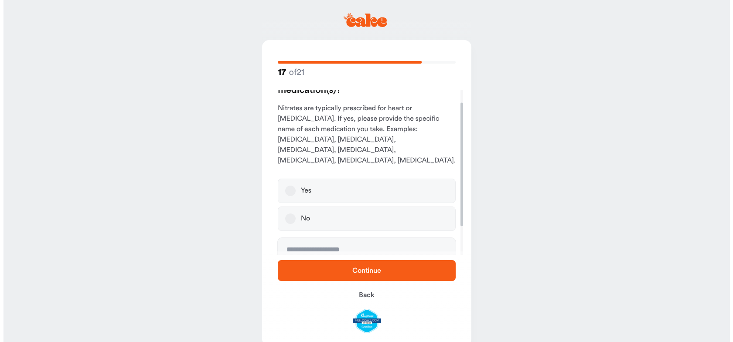
scroll to position [18, 0]
drag, startPoint x: 457, startPoint y: 207, endPoint x: 459, endPoint y: 221, distance: 13.7
click at [459, 221] on div at bounding box center [458, 165] width 3 height 124
click at [285, 214] on button "No" at bounding box center [287, 219] width 10 height 10
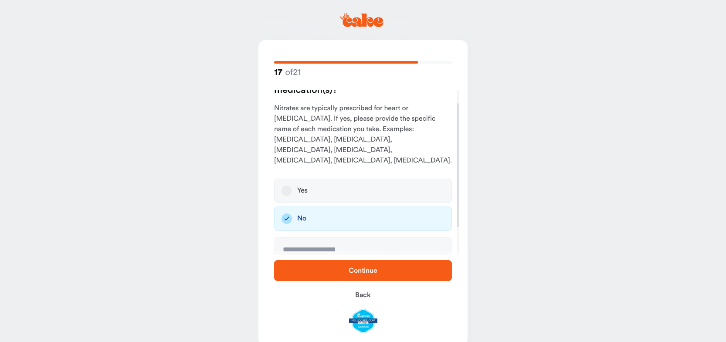
click at [341, 269] on span "Continue" at bounding box center [363, 271] width 150 height 10
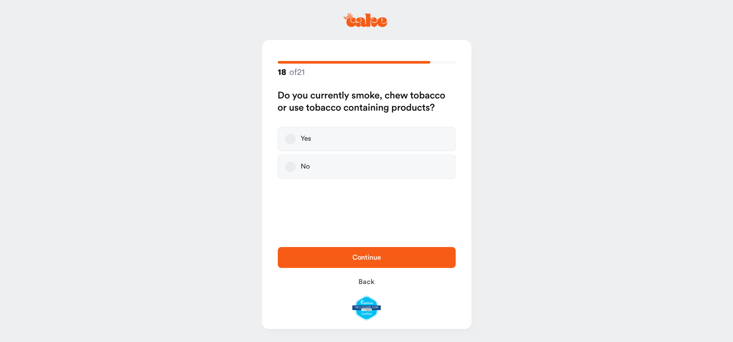
click at [289, 137] on button "Yes" at bounding box center [290, 139] width 10 height 10
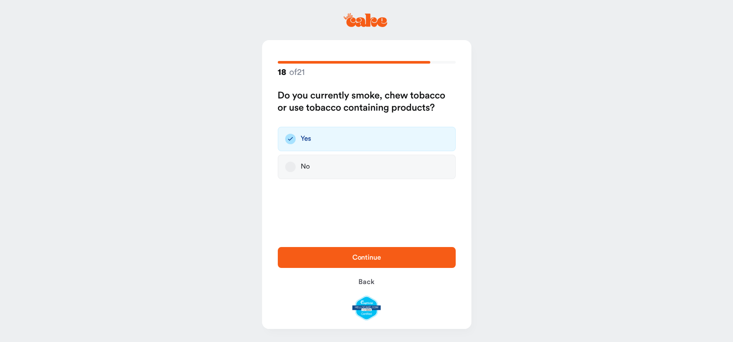
click at [331, 259] on span "Continue" at bounding box center [367, 257] width 150 height 10
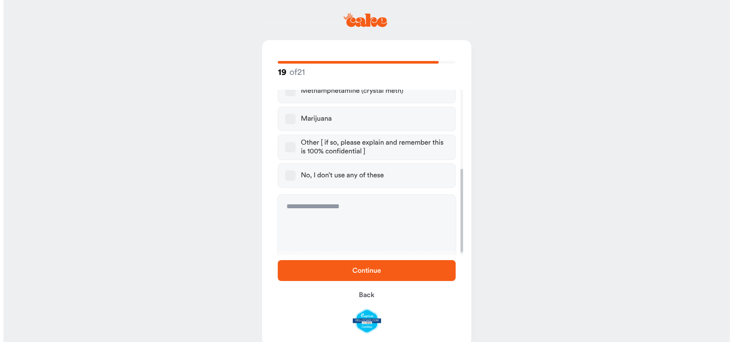
scroll to position [159, 0]
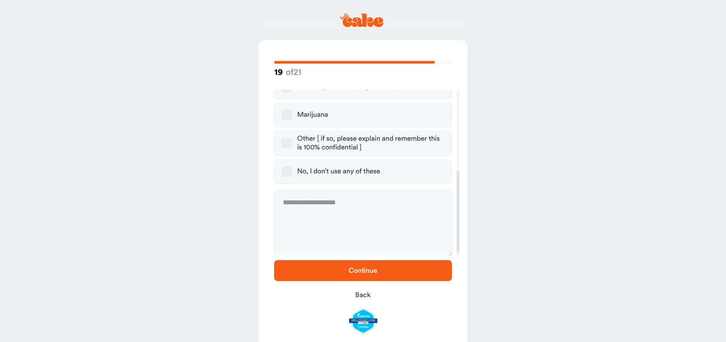
drag, startPoint x: 457, startPoint y: 160, endPoint x: 458, endPoint y: 258, distance: 98.1
click at [458, 256] on div at bounding box center [458, 213] width 3 height 85
click at [286, 169] on button "No, I don’t use any of these" at bounding box center [287, 172] width 10 height 10
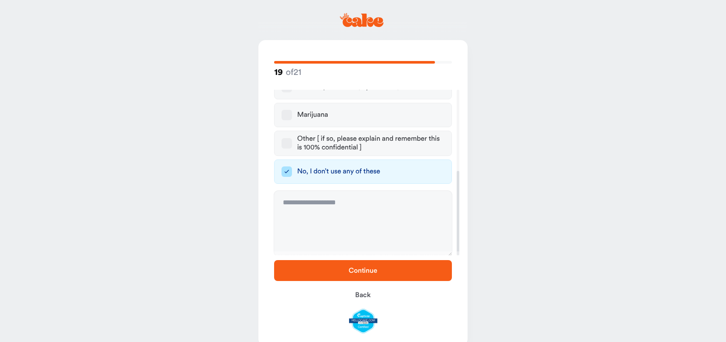
click at [367, 272] on span "Continue" at bounding box center [363, 270] width 29 height 7
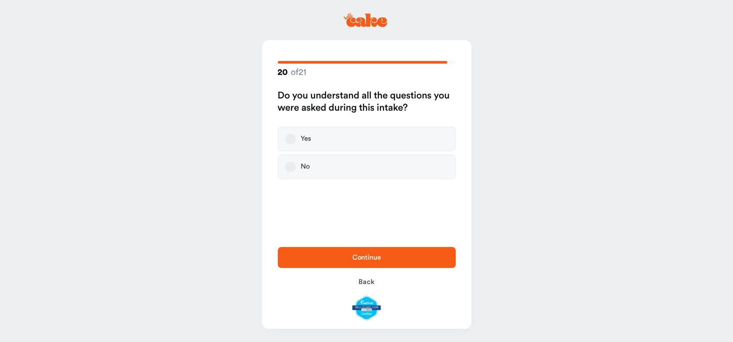
click at [293, 138] on button "Yes" at bounding box center [290, 139] width 10 height 10
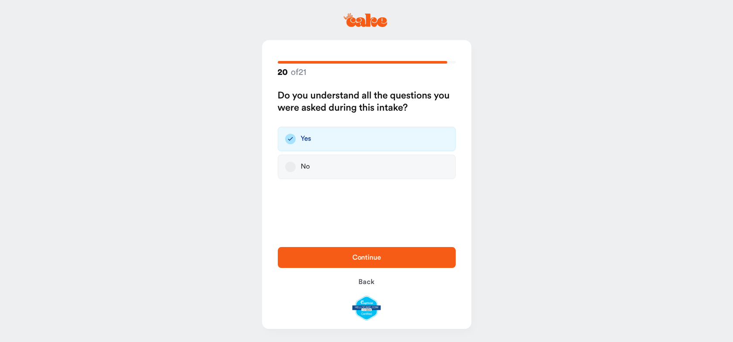
click at [349, 256] on span "Continue" at bounding box center [367, 257] width 150 height 10
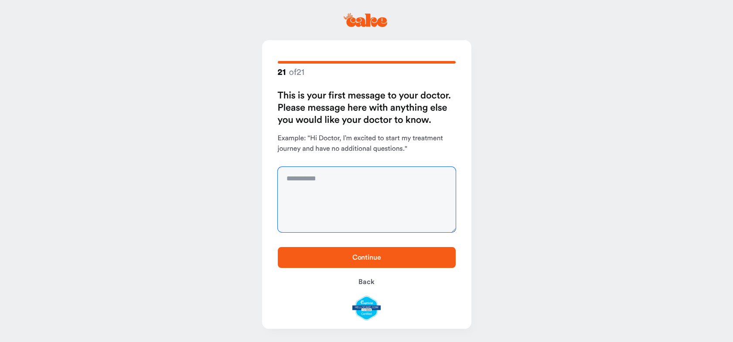
click at [289, 178] on textarea at bounding box center [367, 199] width 178 height 65
type textarea "**********"
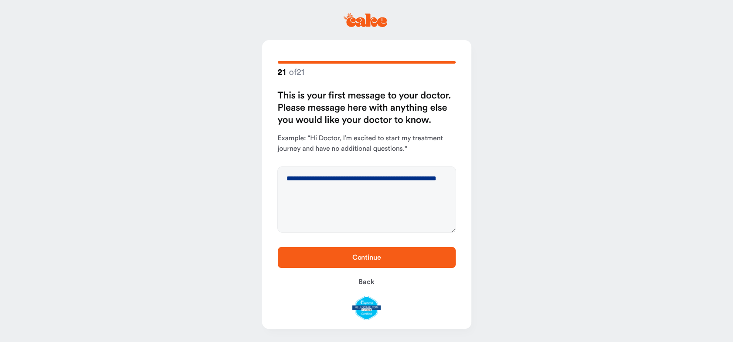
click at [303, 257] on span "Continue" at bounding box center [367, 257] width 150 height 10
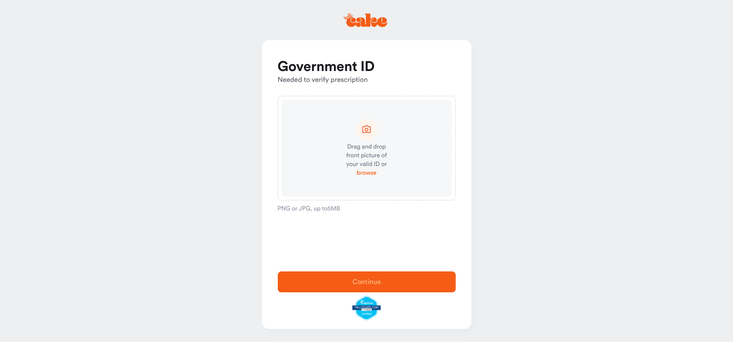
click at [368, 172] on span "browse" at bounding box center [367, 173] width 20 height 9
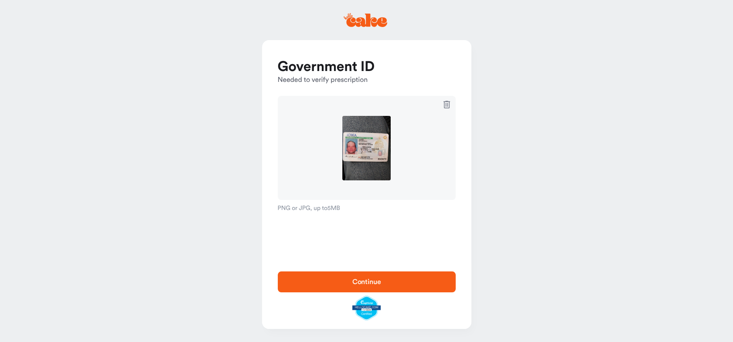
click at [338, 282] on span "Continue" at bounding box center [367, 282] width 150 height 10
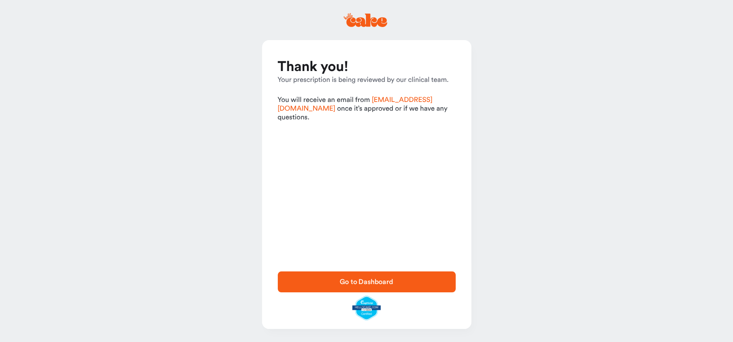
click at [326, 278] on span "Go to Dashboard" at bounding box center [367, 282] width 150 height 10
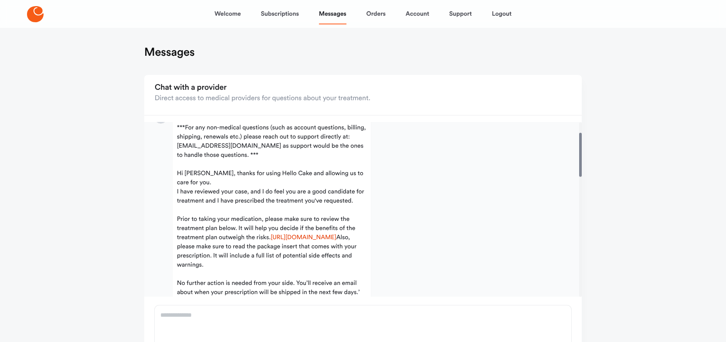
scroll to position [29, 0]
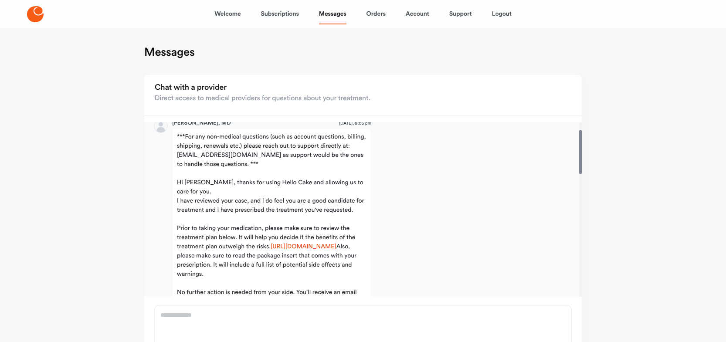
drag, startPoint x: 579, startPoint y: 274, endPoint x: 576, endPoint y: 152, distance: 122.1
click at [580, 152] on div at bounding box center [581, 152] width 3 height 44
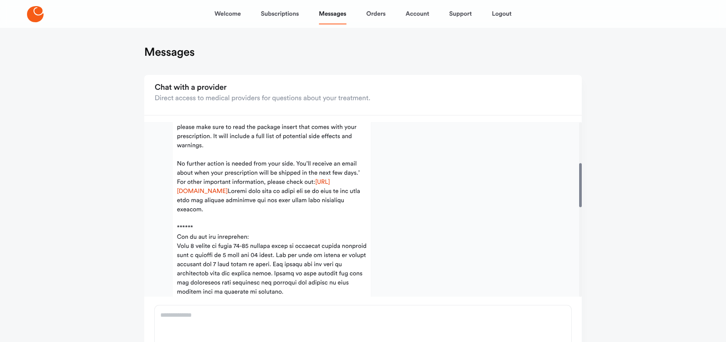
scroll to position [164, 0]
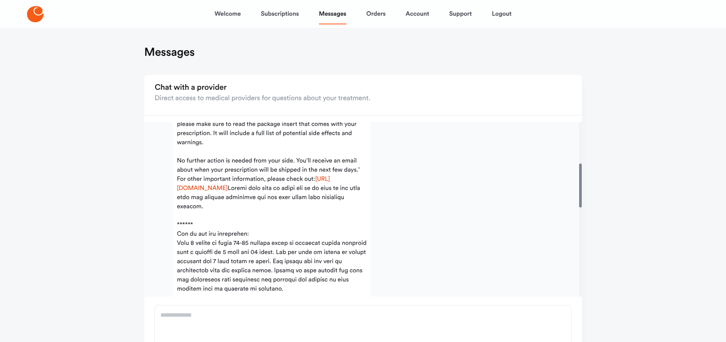
drag, startPoint x: 580, startPoint y: 159, endPoint x: 583, endPoint y: 192, distance: 32.8
click at [582, 192] on div at bounding box center [581, 186] width 3 height 44
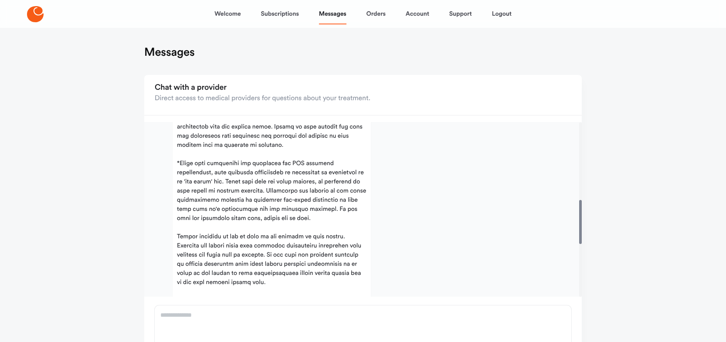
drag, startPoint x: 580, startPoint y: 192, endPoint x: 581, endPoint y: 229, distance: 36.7
click at [581, 229] on div at bounding box center [581, 222] width 3 height 44
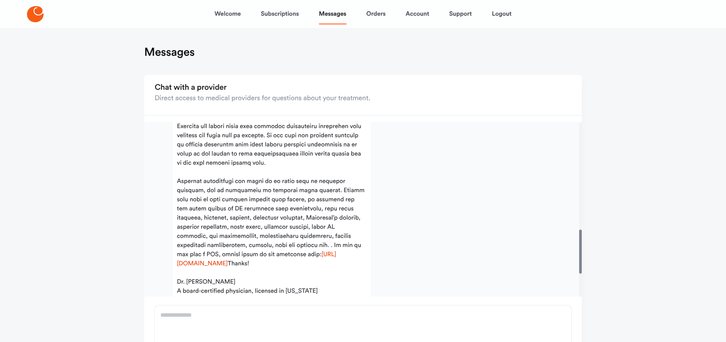
scroll to position [430, 0]
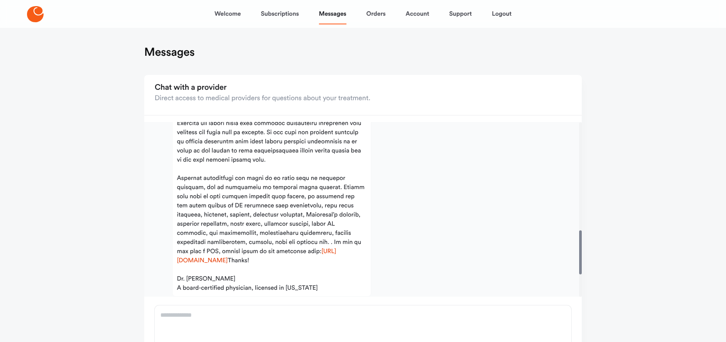
drag, startPoint x: 581, startPoint y: 232, endPoint x: 585, endPoint y: 263, distance: 30.8
click at [582, 263] on div at bounding box center [581, 253] width 3 height 44
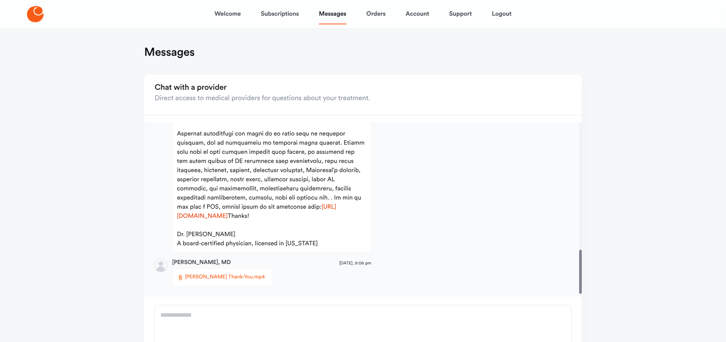
scroll to position [520, 0]
drag, startPoint x: 580, startPoint y: 263, endPoint x: 585, endPoint y: 296, distance: 33.6
click at [582, 296] on div at bounding box center [581, 275] width 3 height 44
click at [212, 277] on span "[PERSON_NAME] Thank-You.mp4" at bounding box center [225, 277] width 80 height 9
